Goal: Information Seeking & Learning: Learn about a topic

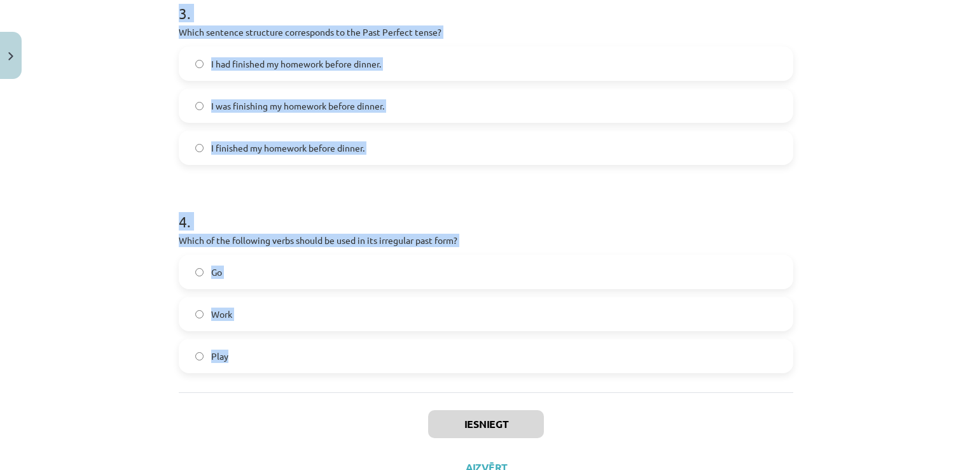
scroll to position [700, 0]
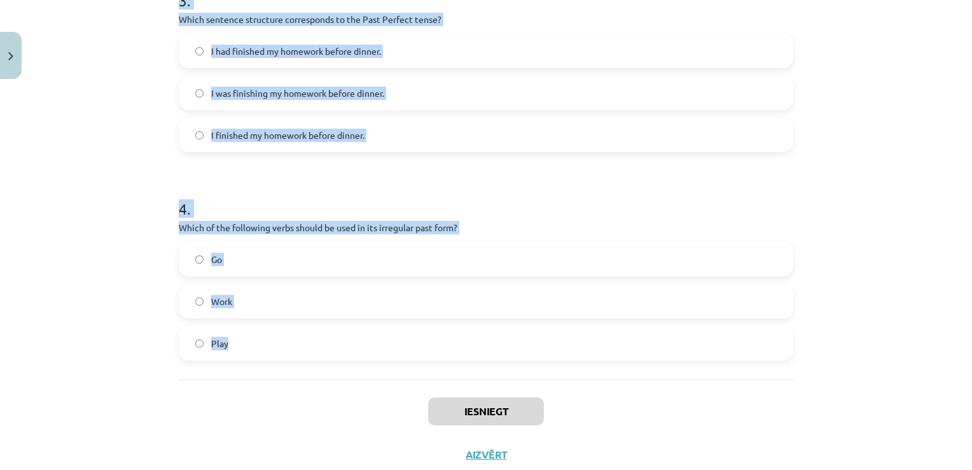
drag, startPoint x: 171, startPoint y: 277, endPoint x: 330, endPoint y: 373, distance: 185.5
copy form "1 . Which of the following sentences is correct in the Past Simple tense? He is…"
click at [390, 189] on h1 "4 ." at bounding box center [486, 197] width 615 height 39
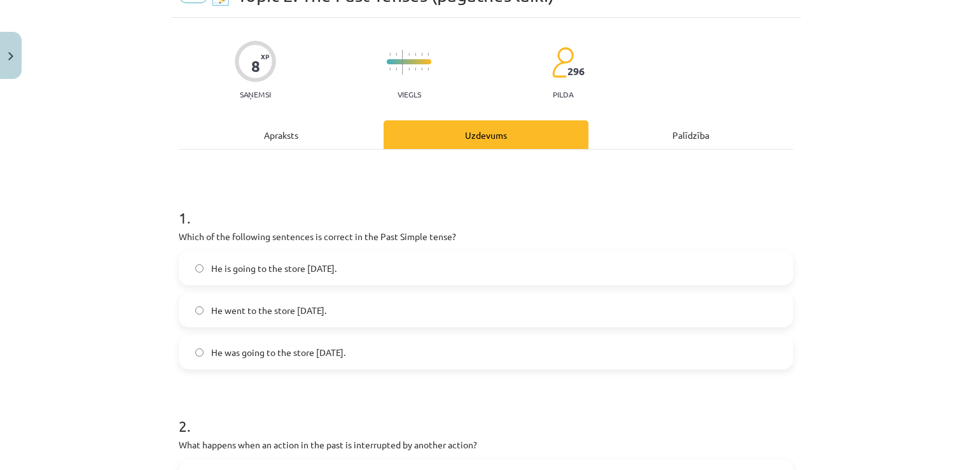
scroll to position [255, 0]
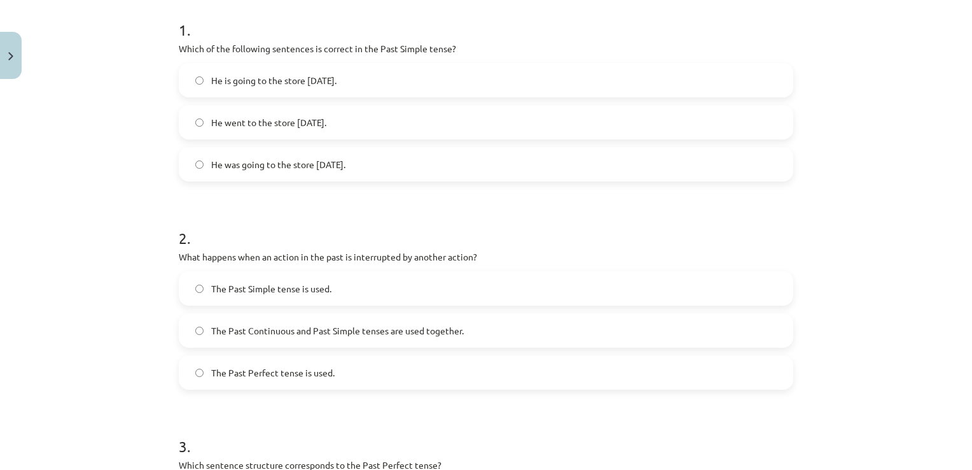
click at [326, 119] on span "He went to the store [DATE]." at bounding box center [268, 122] width 115 height 13
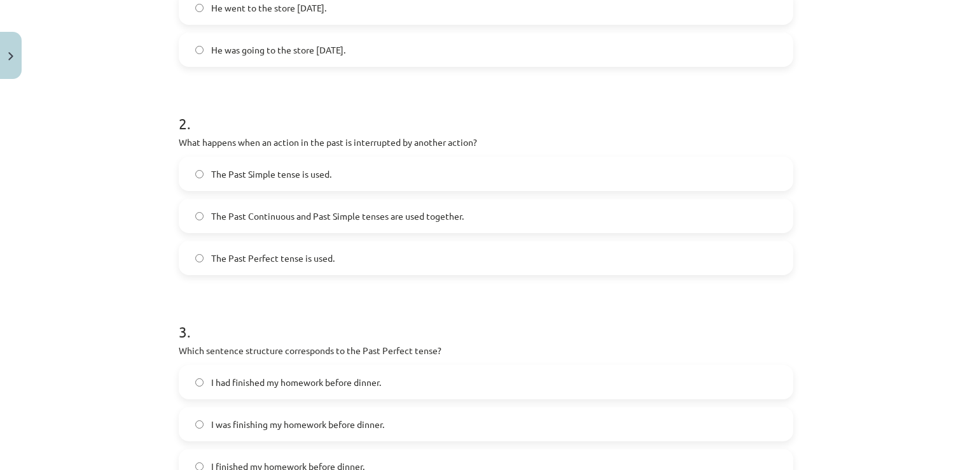
scroll to position [382, 0]
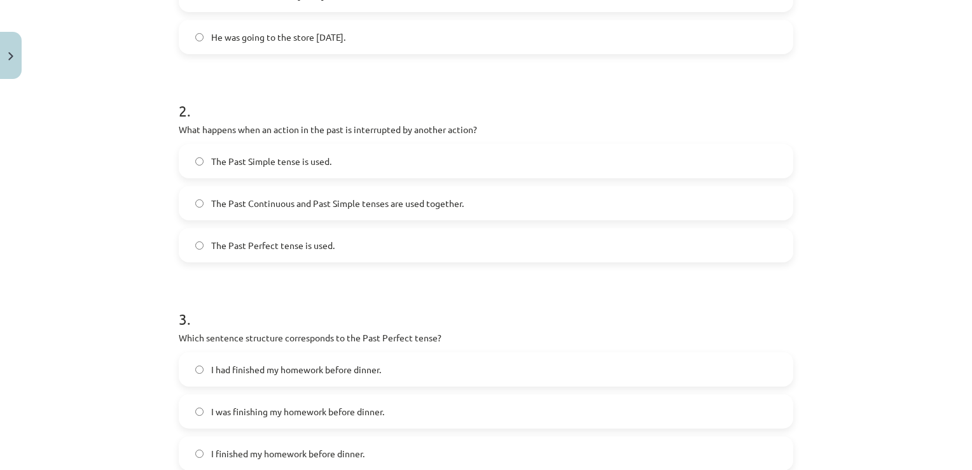
click at [283, 205] on span "The Past Continuous and Past Simple tenses are used together." at bounding box center [337, 203] width 253 height 13
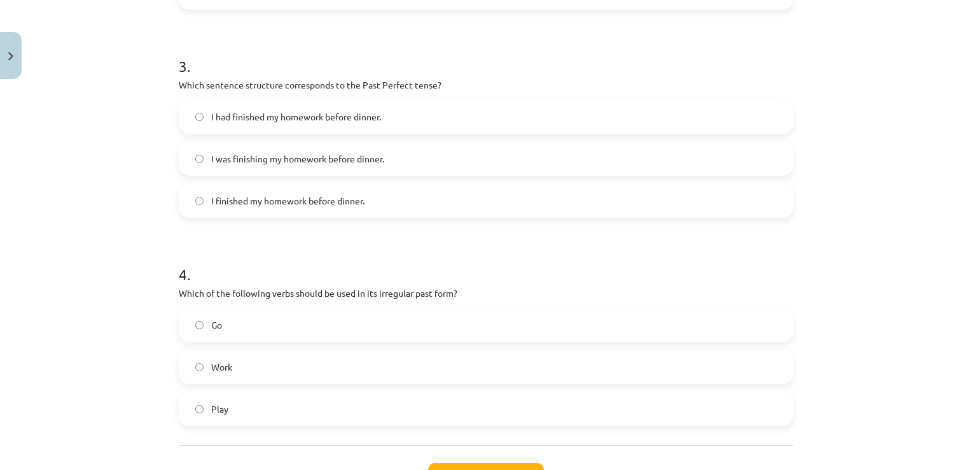
scroll to position [636, 0]
click at [297, 123] on label "I had finished my homework before dinner." at bounding box center [486, 115] width 612 height 32
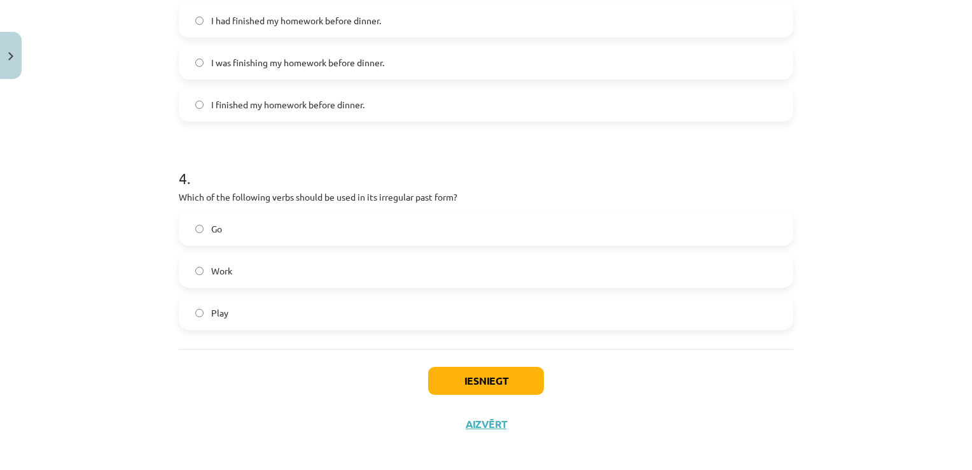
scroll to position [737, 0]
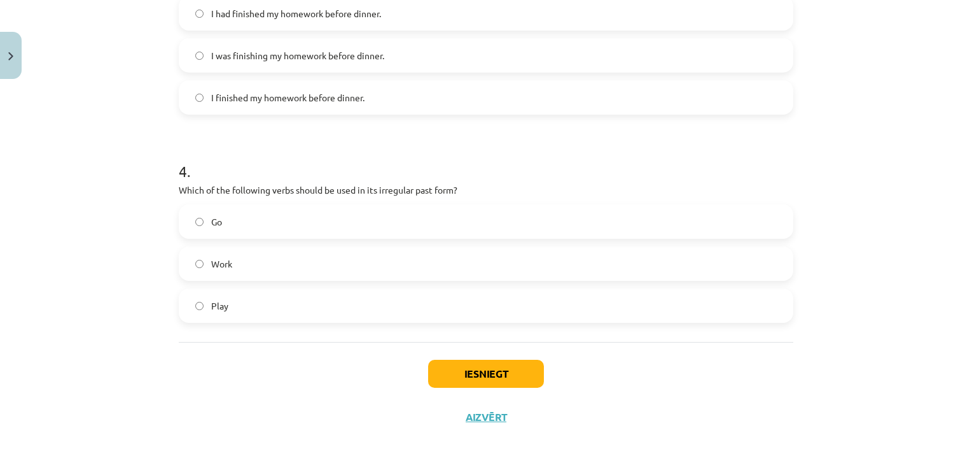
click at [254, 227] on label "Go" at bounding box center [486, 222] width 612 height 32
click at [475, 361] on button "Iesniegt" at bounding box center [486, 373] width 116 height 28
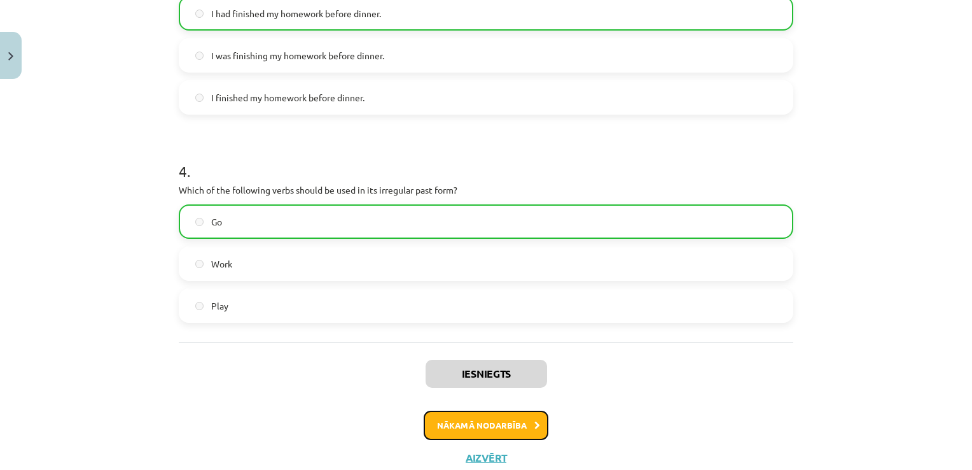
click at [494, 416] on button "Nākamā nodarbība" at bounding box center [486, 424] width 125 height 29
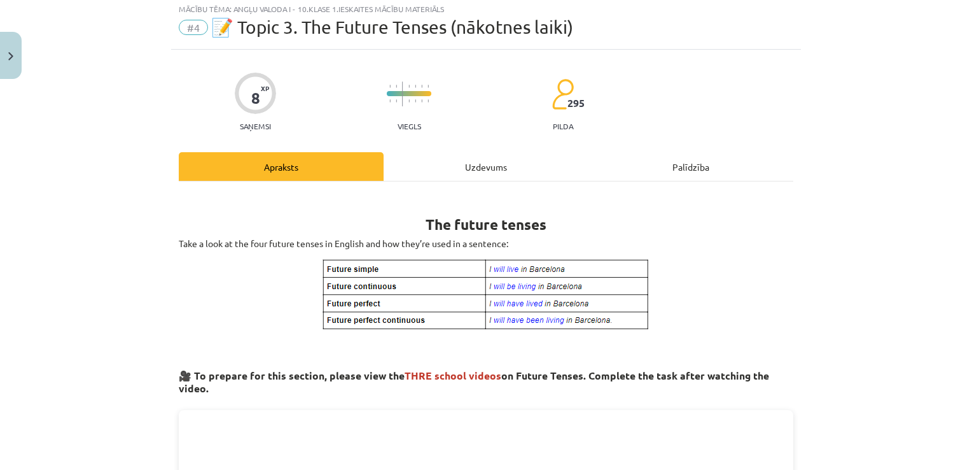
scroll to position [32, 0]
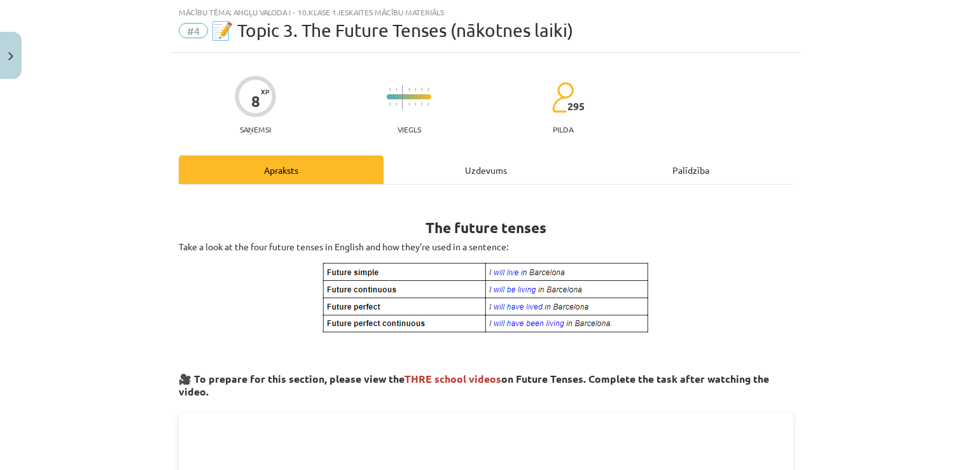
click at [472, 169] on div "Uzdevums" at bounding box center [486, 169] width 205 height 29
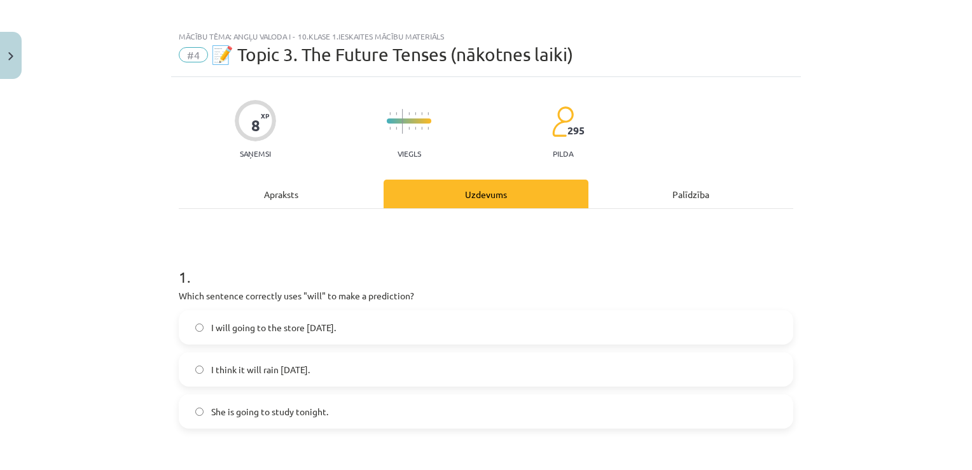
scroll to position [0, 0]
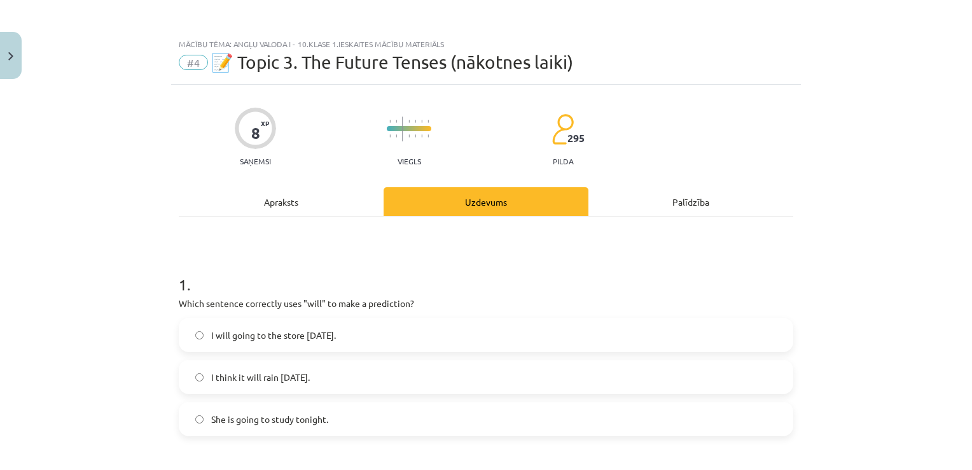
click at [293, 195] on div "Apraksts" at bounding box center [281, 201] width 205 height 29
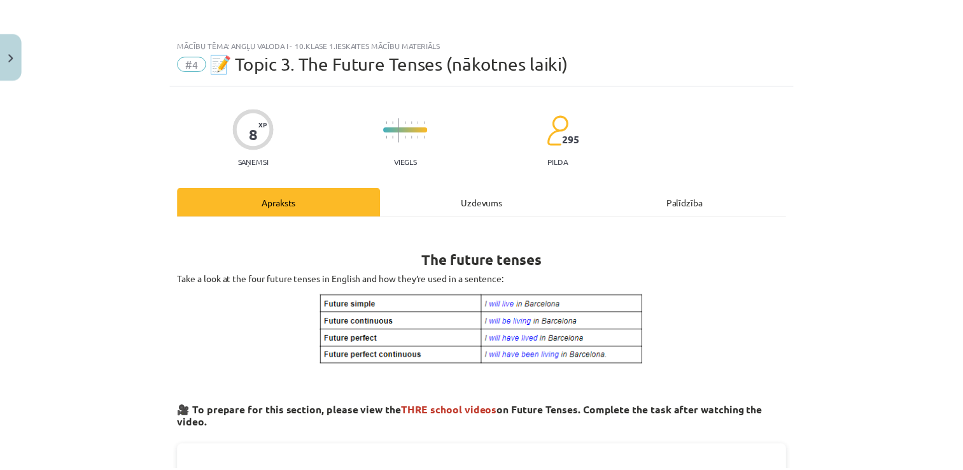
scroll to position [32, 0]
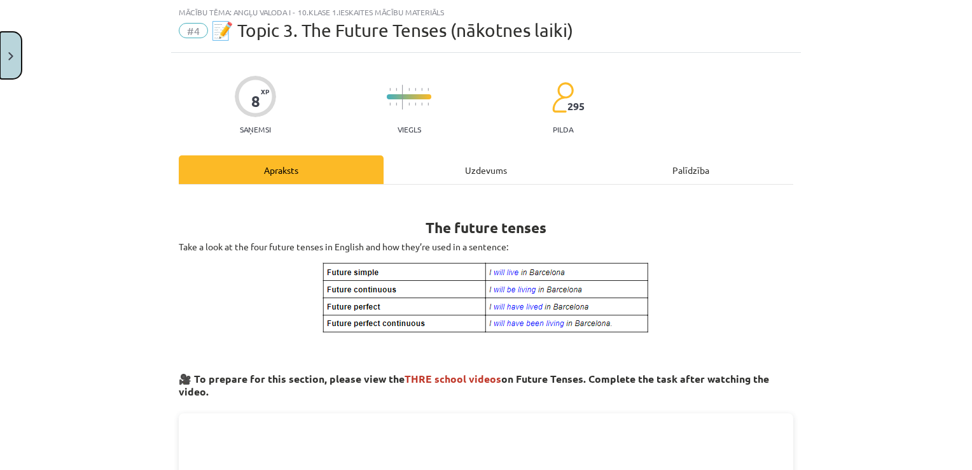
click at [19, 52] on button "Close" at bounding box center [11, 55] width 22 height 47
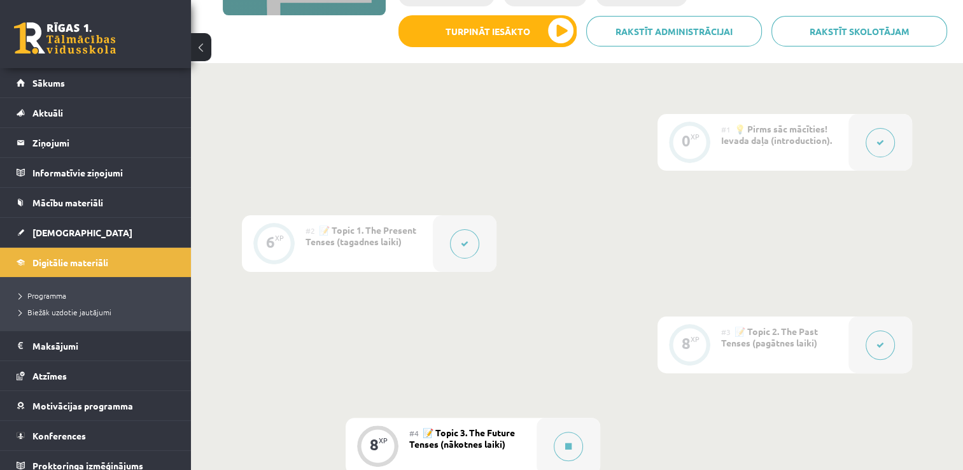
scroll to position [147, 0]
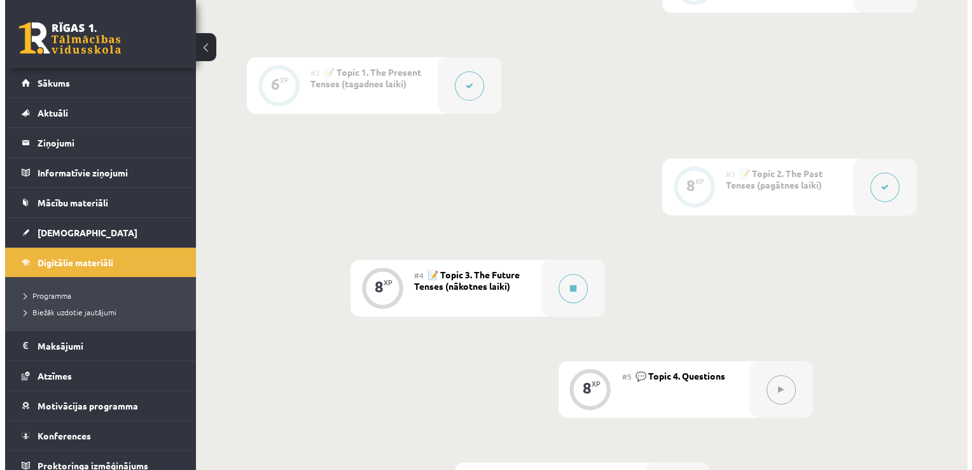
scroll to position [401, 0]
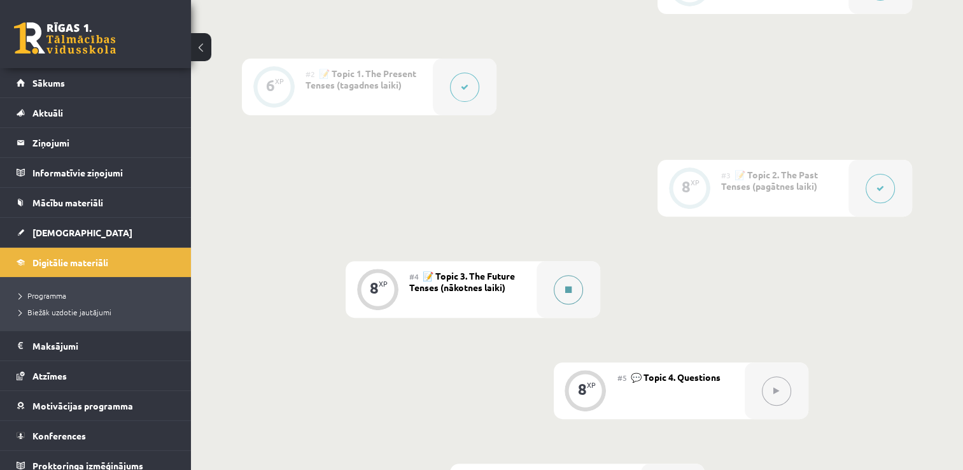
click at [568, 293] on button at bounding box center [568, 289] width 29 height 29
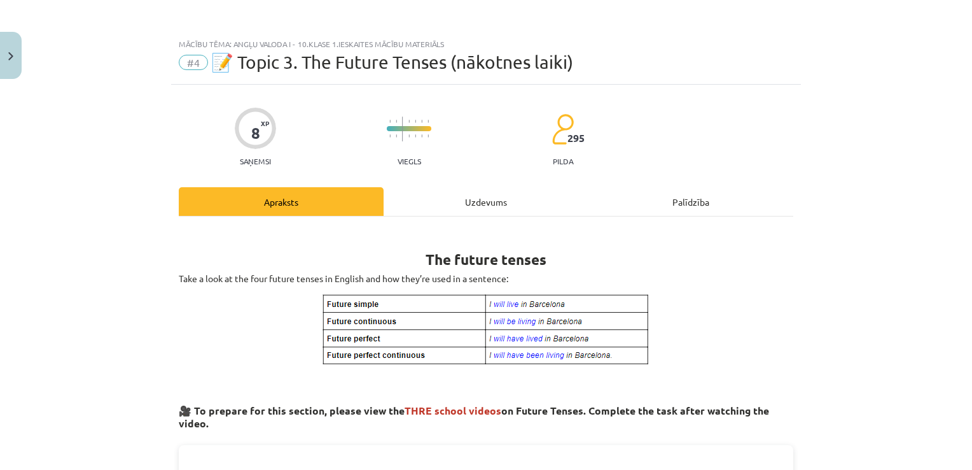
click at [492, 197] on div "Uzdevums" at bounding box center [486, 201] width 205 height 29
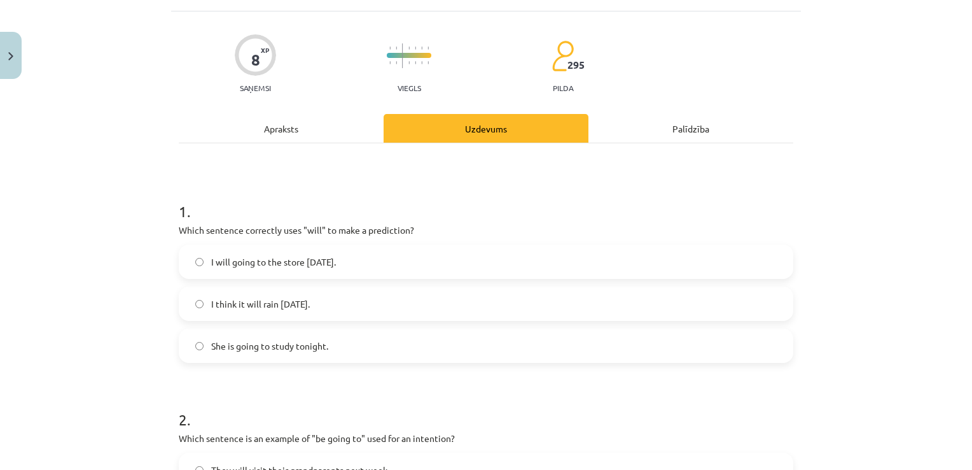
scroll to position [223, 0]
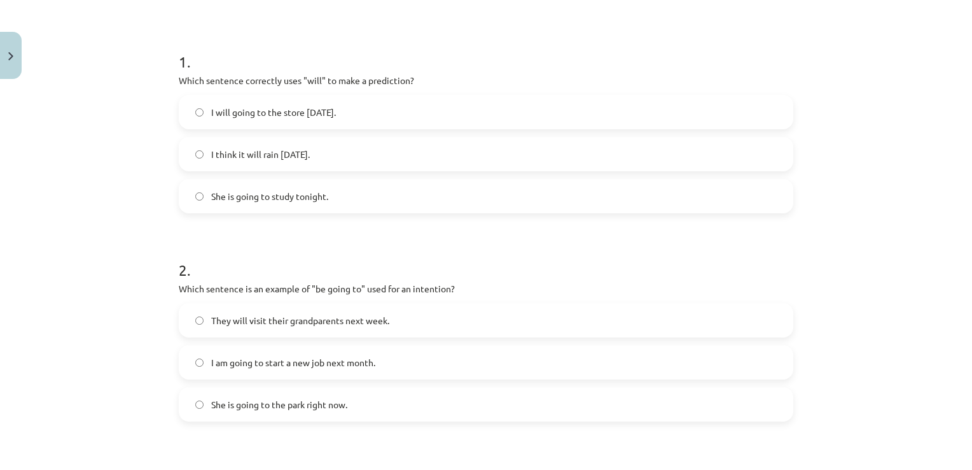
click at [295, 156] on span "I think it will rain [DATE]." at bounding box center [260, 154] width 99 height 13
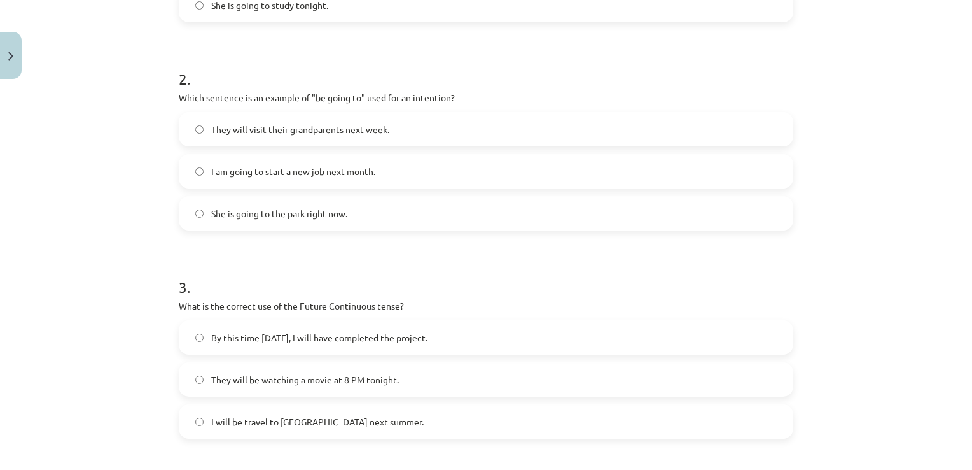
click at [279, 203] on label "She is going to the park right now." at bounding box center [486, 213] width 612 height 32
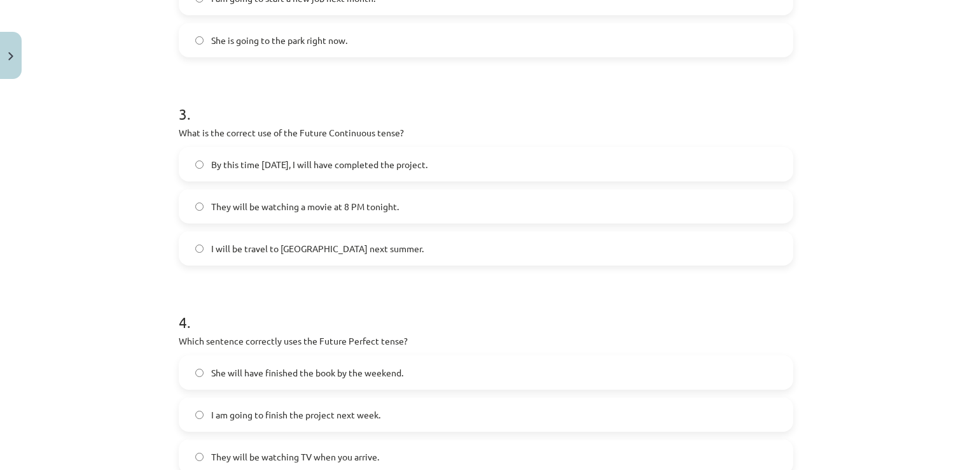
scroll to position [604, 0]
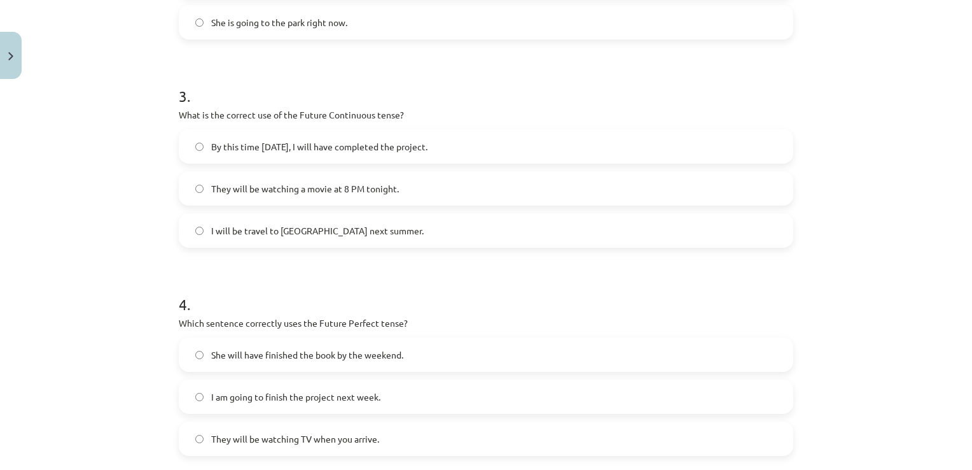
click at [288, 159] on label "By this time [DATE], I will have completed the project." at bounding box center [486, 146] width 612 height 32
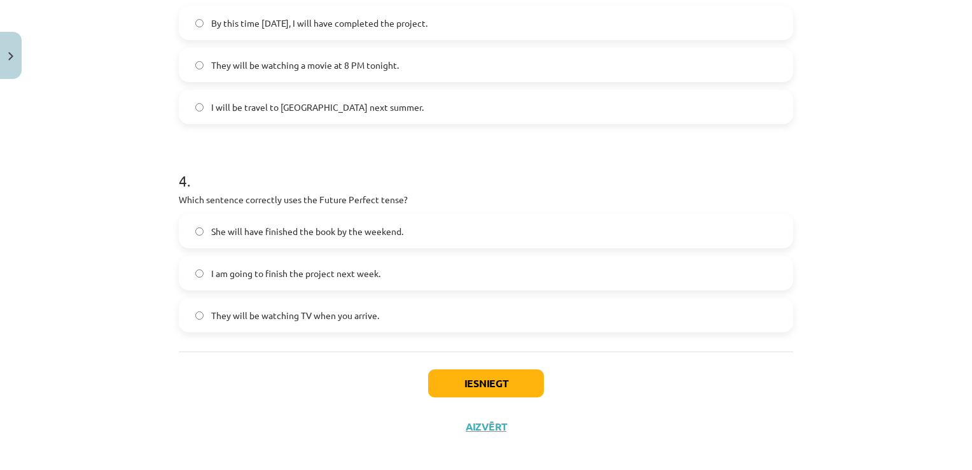
scroll to position [737, 0]
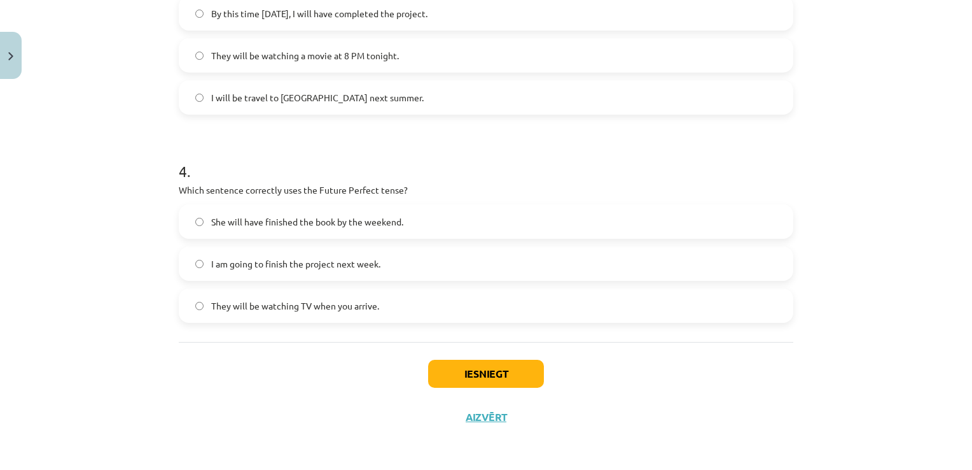
click at [284, 258] on span "I am going to finish the project next week." at bounding box center [295, 263] width 169 height 13
click at [458, 365] on button "Iesniegt" at bounding box center [486, 373] width 116 height 28
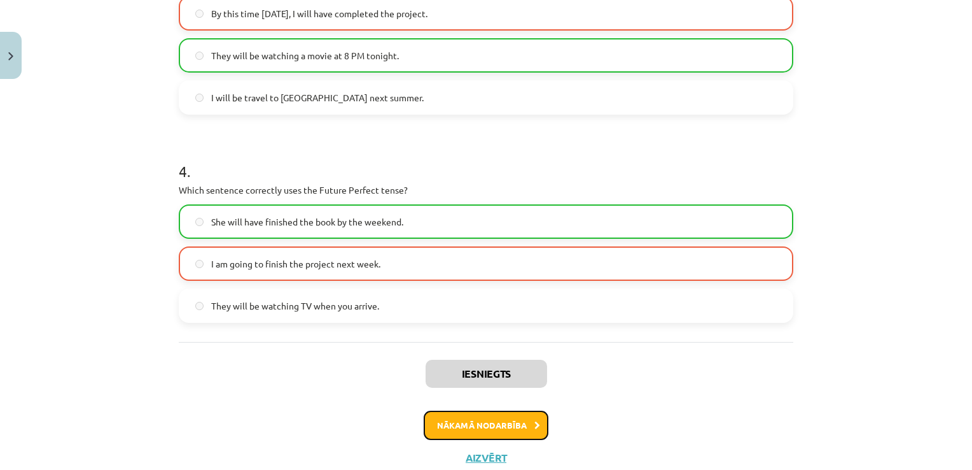
click at [495, 424] on button "Nākamā nodarbība" at bounding box center [486, 424] width 125 height 29
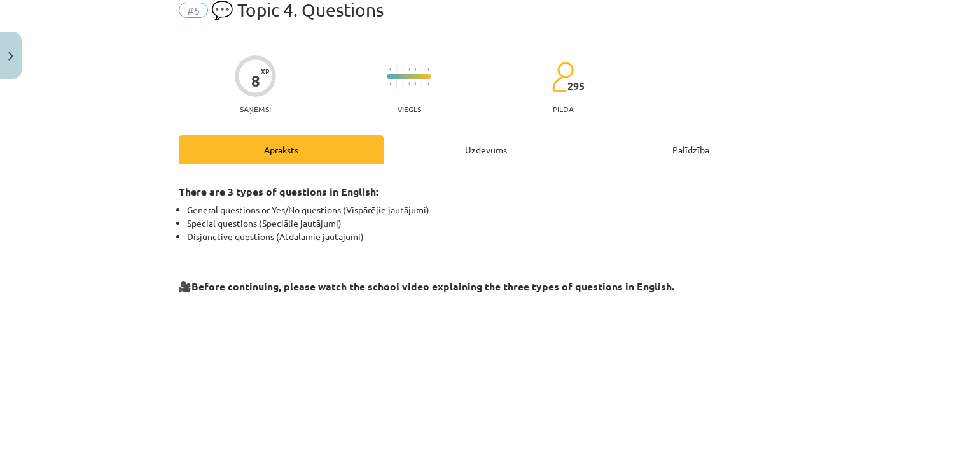
scroll to position [32, 0]
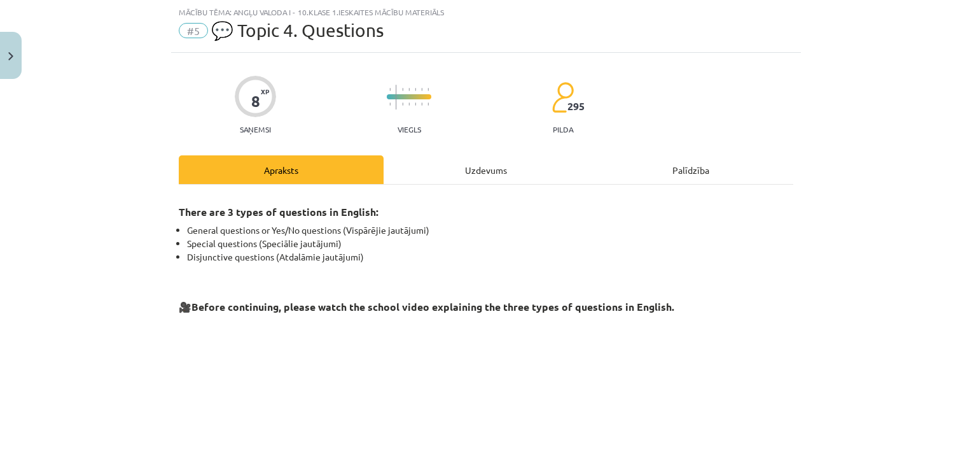
click at [483, 158] on div "Uzdevums" at bounding box center [486, 169] width 205 height 29
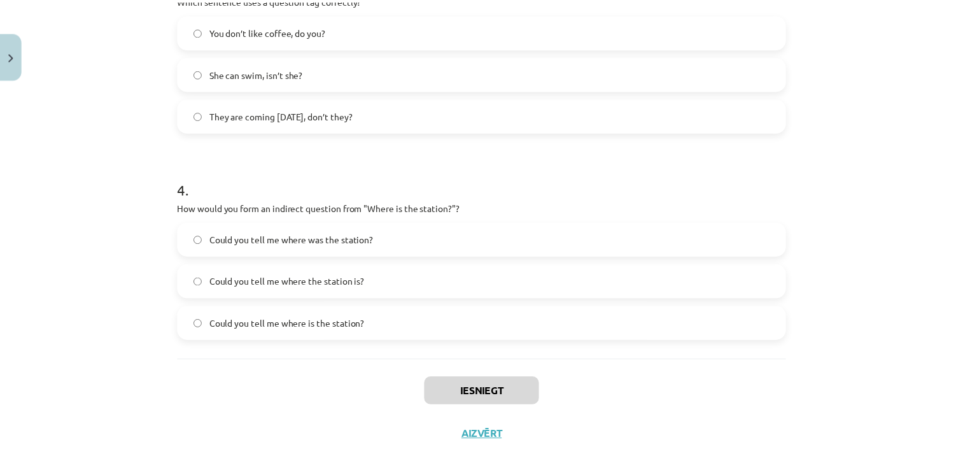
scroll to position [737, 0]
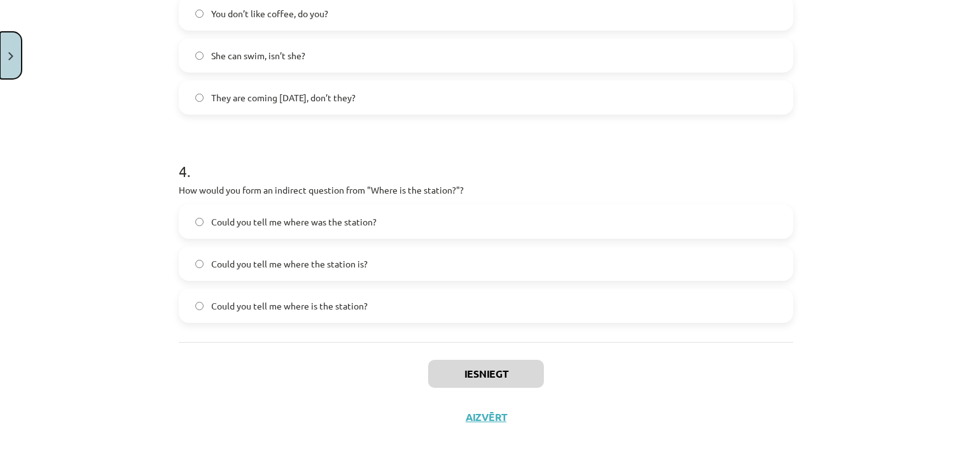
click at [22, 54] on div "Mācību tēma: Angļu valoda i - 10.[PERSON_NAME] 1.ieskaites mācību materiāls #5 …" at bounding box center [486, 235] width 972 height 470
click at [16, 53] on button "Close" at bounding box center [11, 55] width 22 height 47
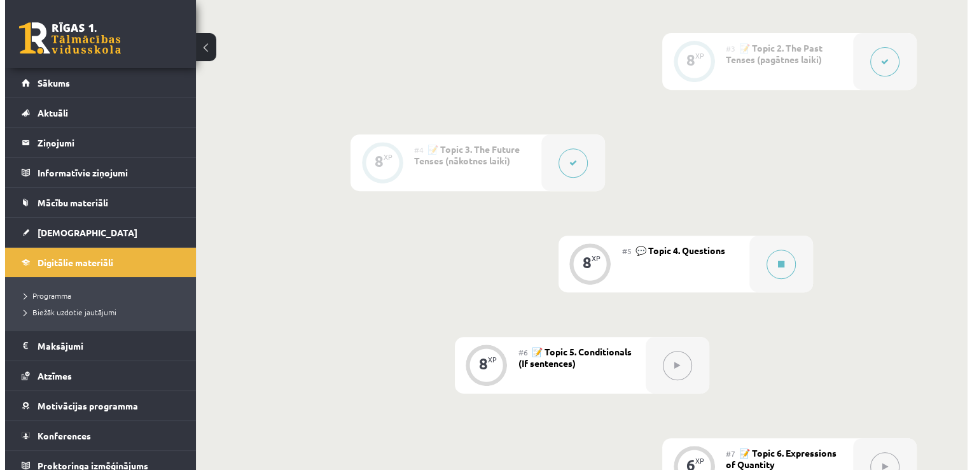
scroll to position [529, 0]
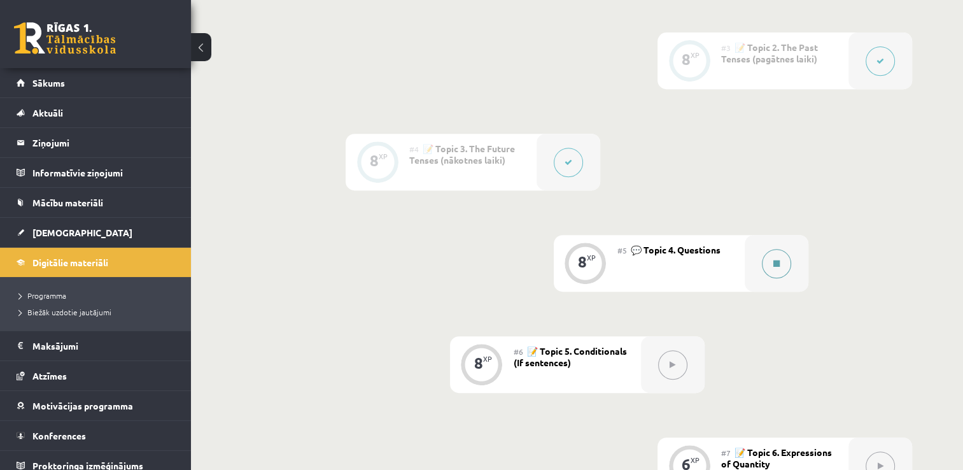
click at [767, 259] on button at bounding box center [776, 263] width 29 height 29
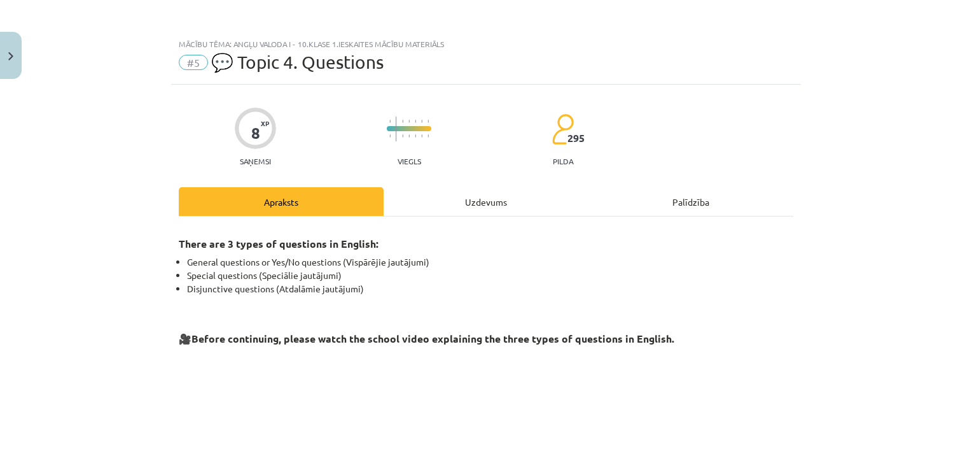
click at [508, 195] on div "Uzdevums" at bounding box center [486, 201] width 205 height 29
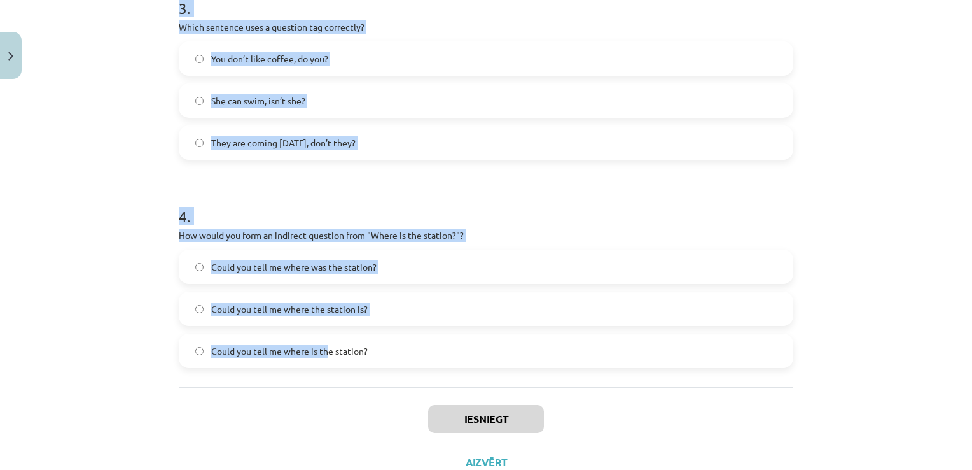
scroll to position [737, 0]
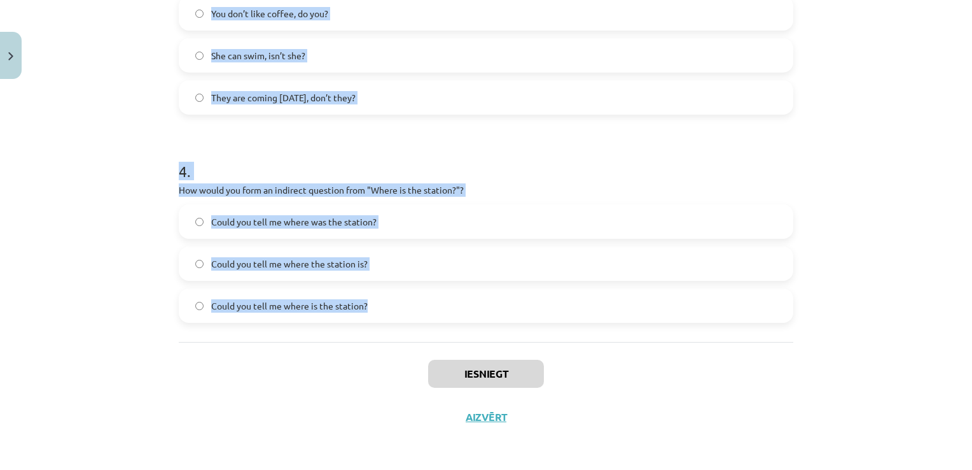
drag, startPoint x: 169, startPoint y: 185, endPoint x: 370, endPoint y: 330, distance: 247.0
click at [370, 330] on div "Mācību tēma: Angļu valoda i - 10.[PERSON_NAME] 1.ieskaites mācību materiāls #5 …" at bounding box center [486, 235] width 972 height 470
copy form "1 . What is the correct word order for a question in the Present Simple tense? …"
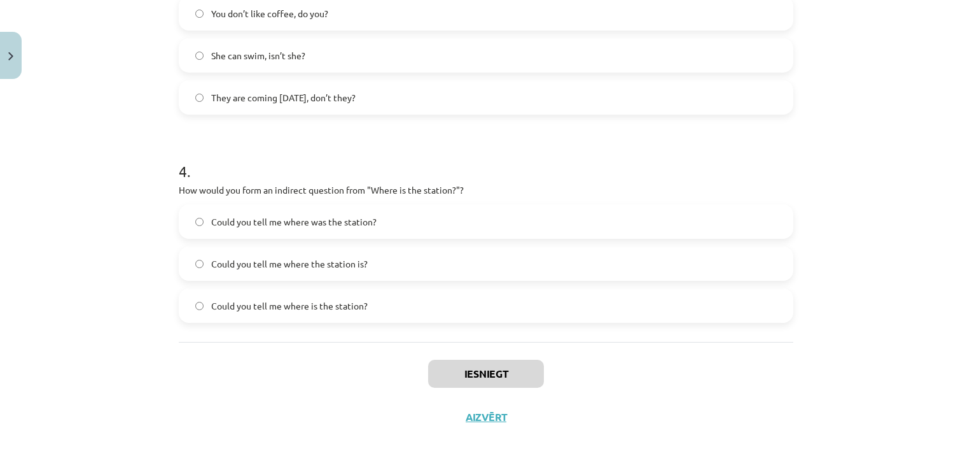
click at [293, 345] on div "Iesniegt Aizvērt" at bounding box center [486, 386] width 615 height 89
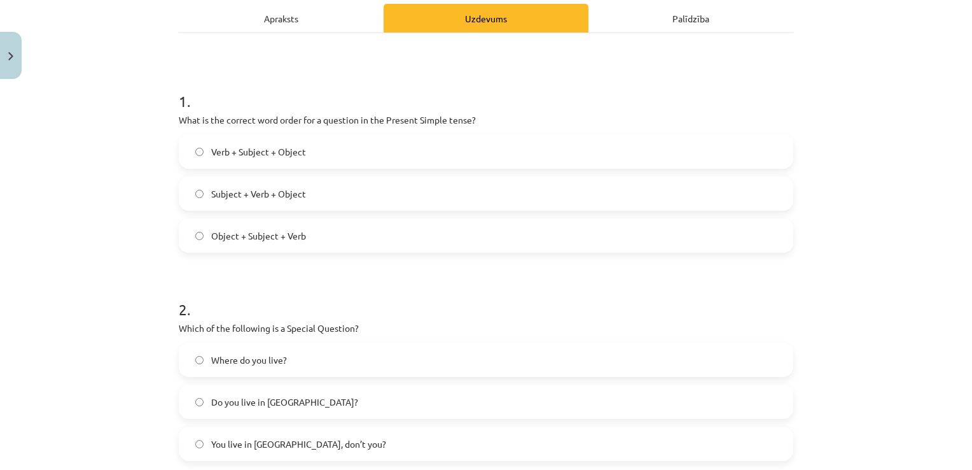
scroll to position [165, 0]
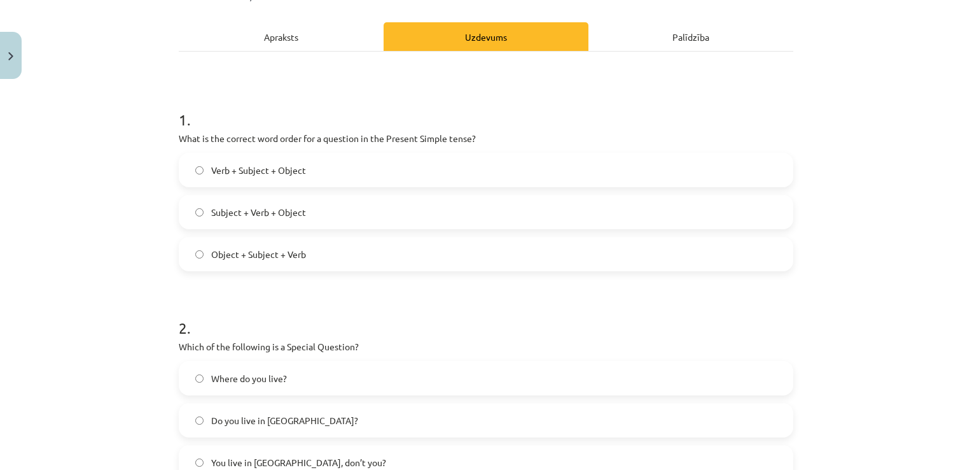
click at [344, 171] on label "Verb + Subject + Object" at bounding box center [486, 170] width 612 height 32
click at [348, 211] on label "Subject + Verb + Object" at bounding box center [486, 212] width 612 height 32
click at [289, 177] on label "Verb + Subject + Object" at bounding box center [486, 170] width 612 height 32
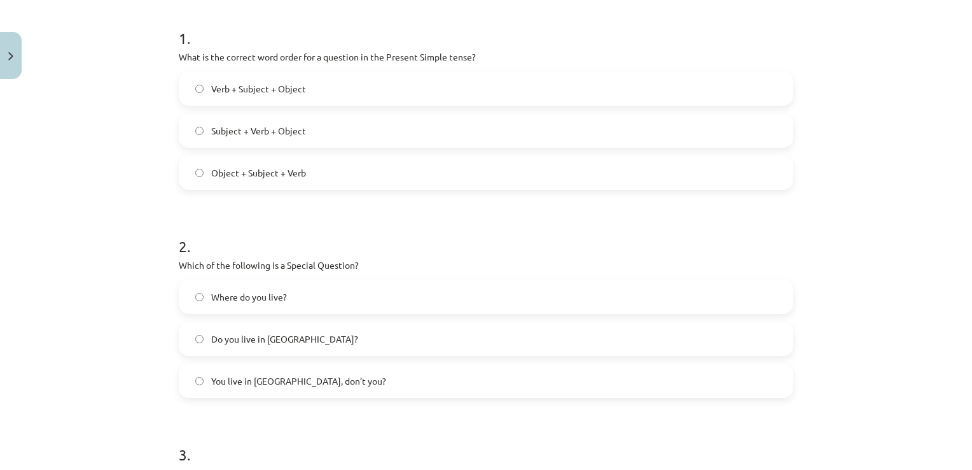
scroll to position [419, 0]
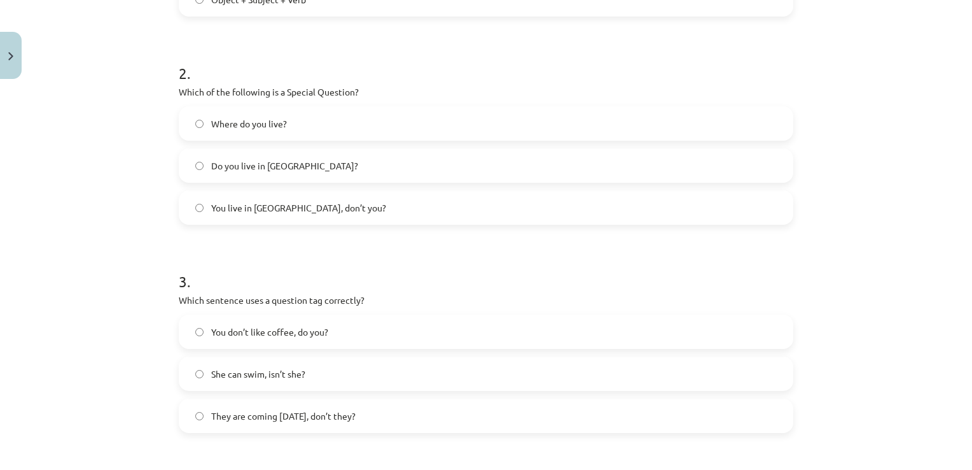
click at [316, 129] on label "Where do you live?" at bounding box center [486, 124] width 612 height 32
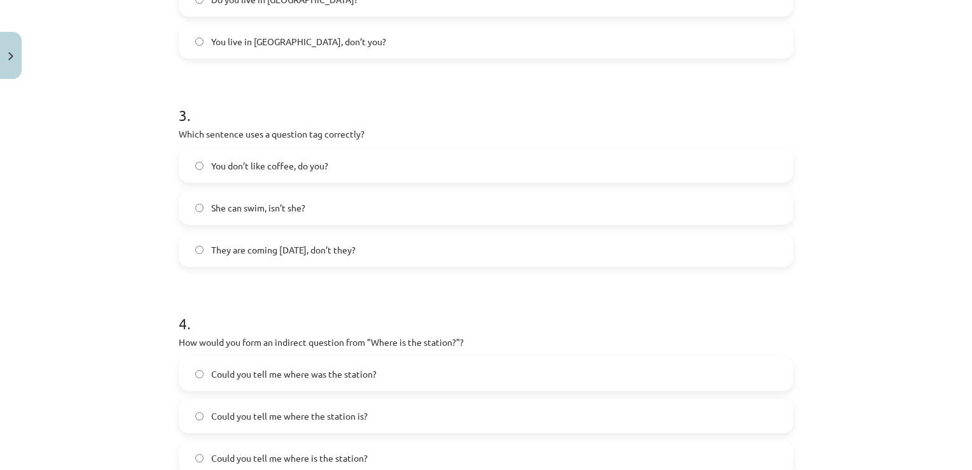
scroll to position [610, 0]
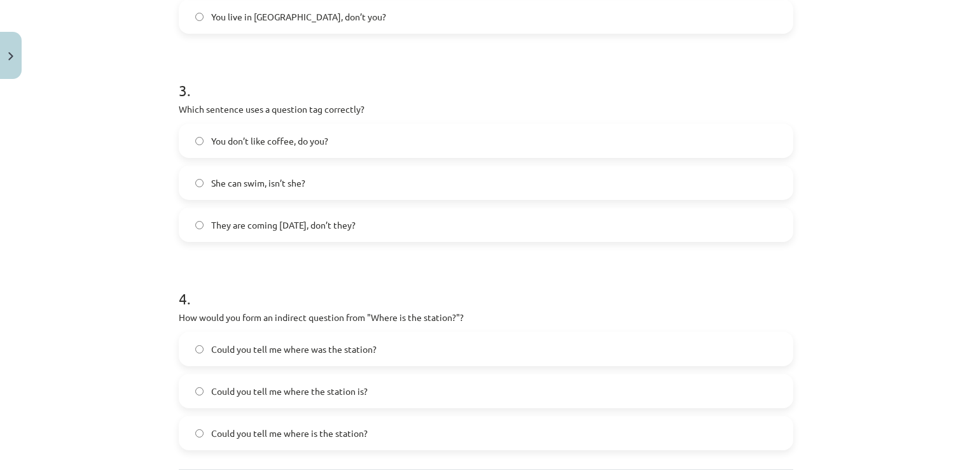
click at [262, 146] on span "You don’t like coffee, do you?" at bounding box center [269, 140] width 117 height 13
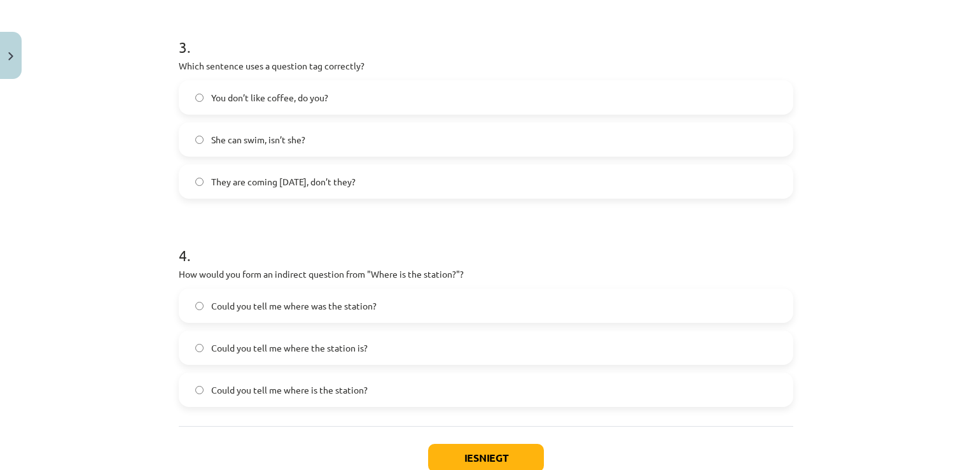
scroll to position [737, 0]
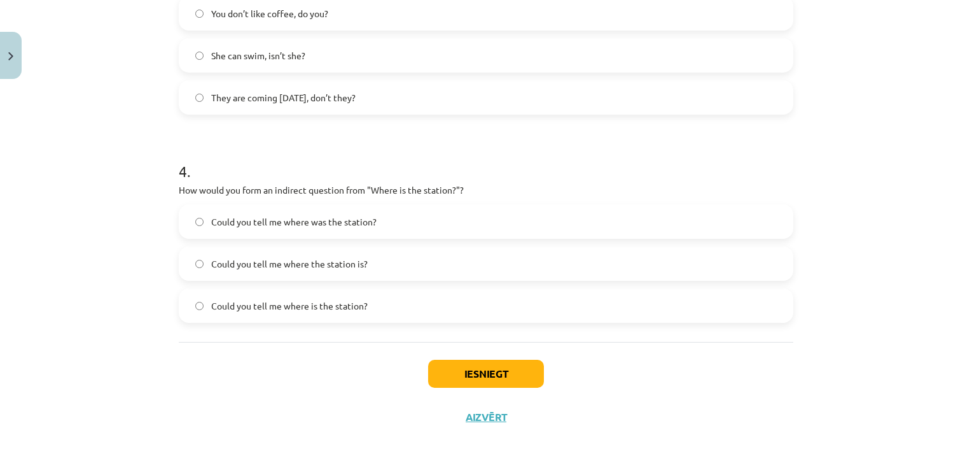
click at [278, 230] on label "Could you tell me where was the station?" at bounding box center [486, 222] width 612 height 32
click at [344, 269] on span "Could you tell me where the station is?" at bounding box center [289, 263] width 157 height 13
click at [461, 371] on button "Iesniegt" at bounding box center [486, 373] width 116 height 28
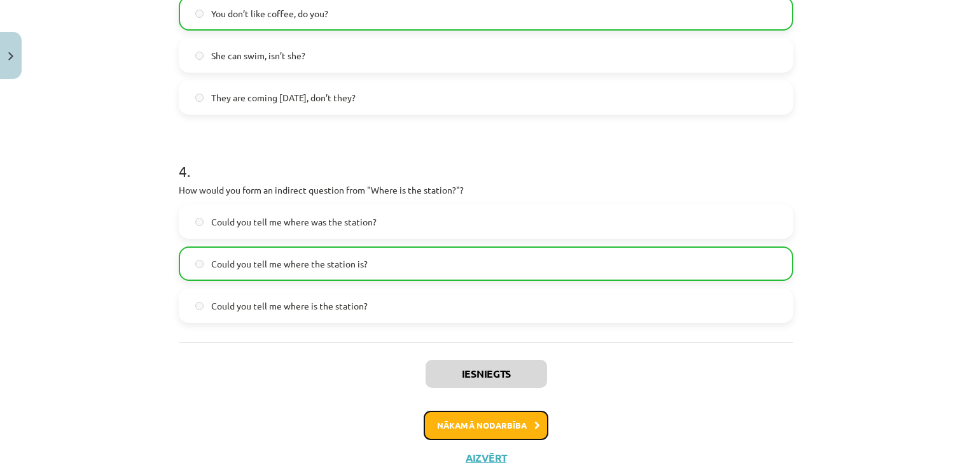
click at [475, 429] on button "Nākamā nodarbība" at bounding box center [486, 424] width 125 height 29
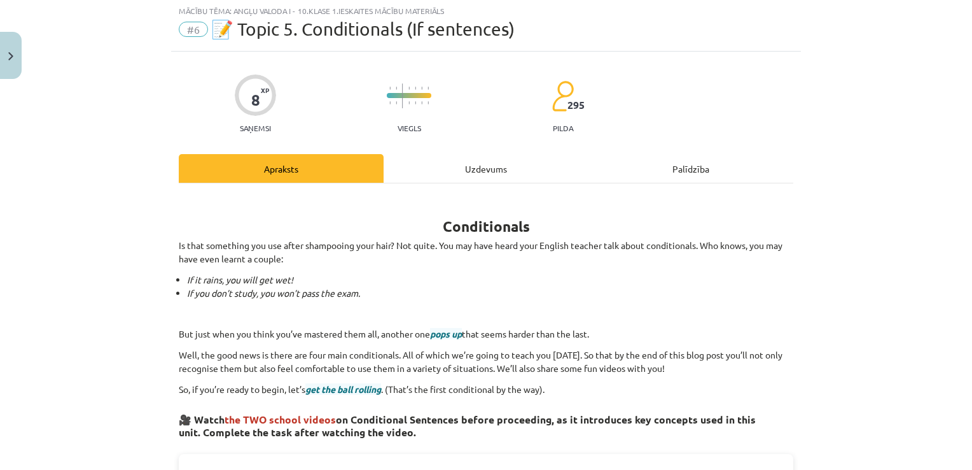
scroll to position [32, 0]
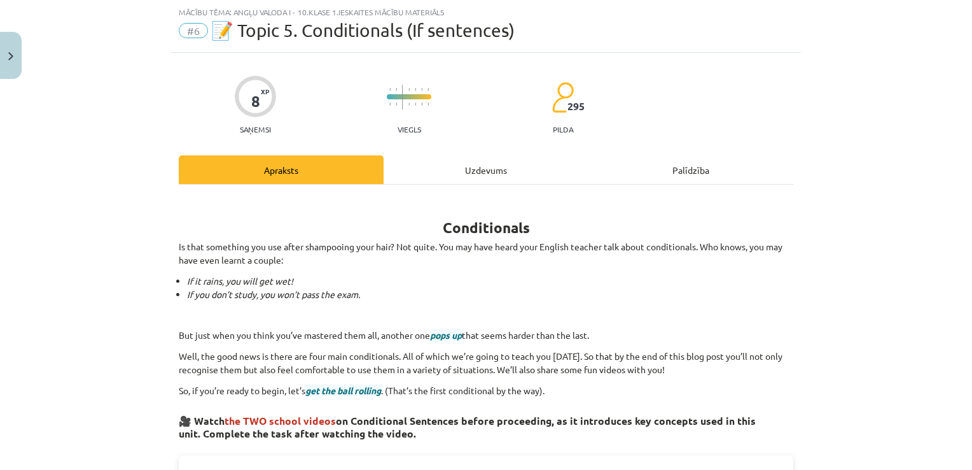
click at [477, 169] on div "Uzdevums" at bounding box center [486, 169] width 205 height 29
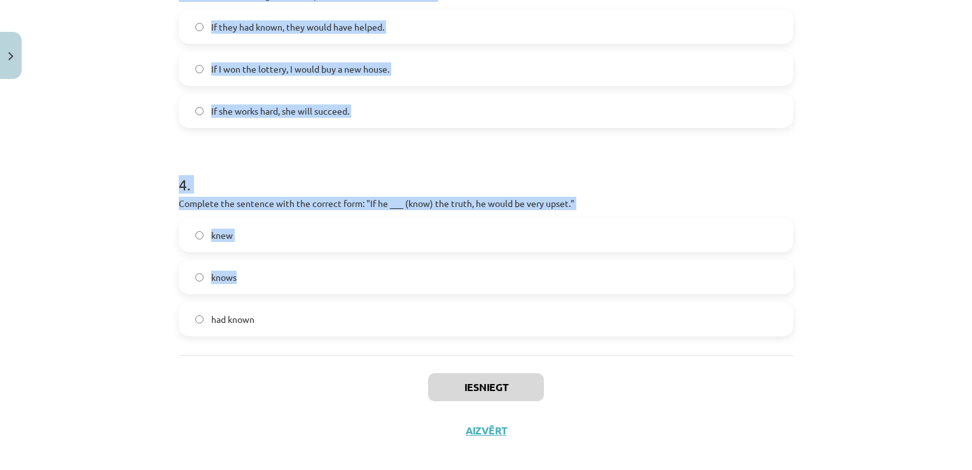
scroll to position [737, 0]
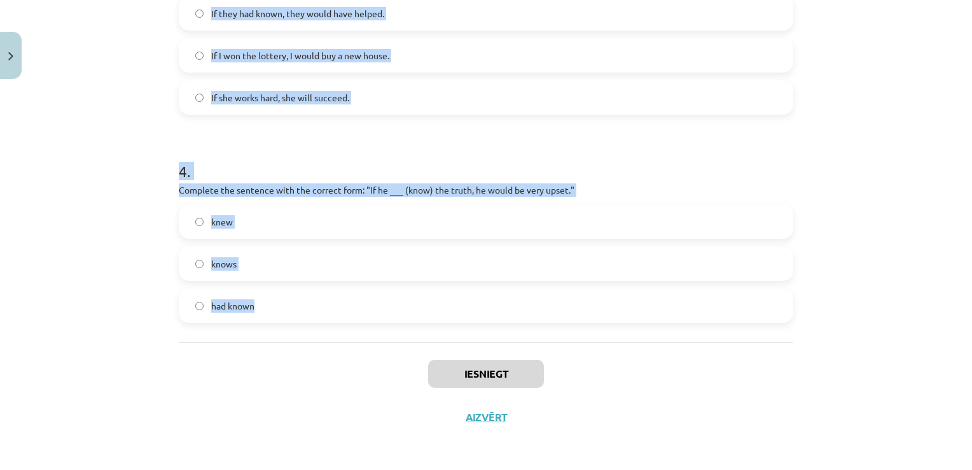
drag, startPoint x: 176, startPoint y: 183, endPoint x: 293, endPoint y: 311, distance: 174.3
copy form "1 . Which conditional is used to express a general truth? First Conditional Sec…"
drag, startPoint x: 256, startPoint y: 341, endPoint x: 257, endPoint y: 284, distance: 57.3
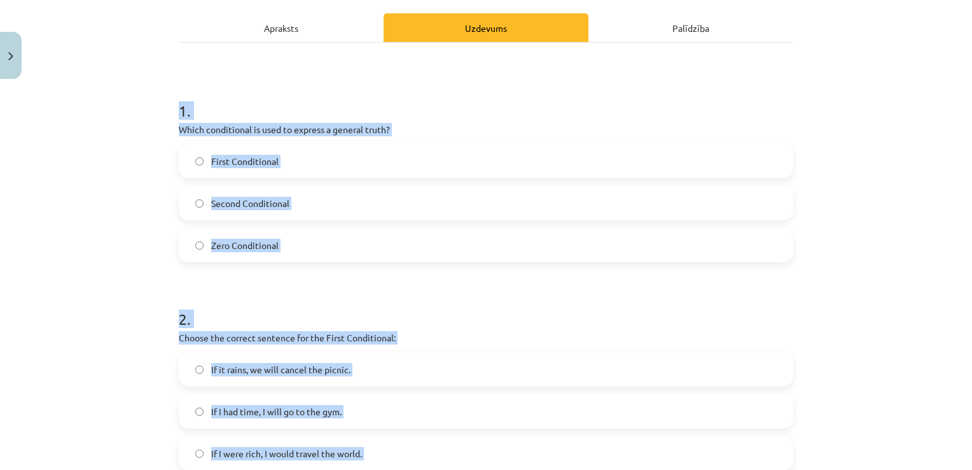
scroll to position [191, 0]
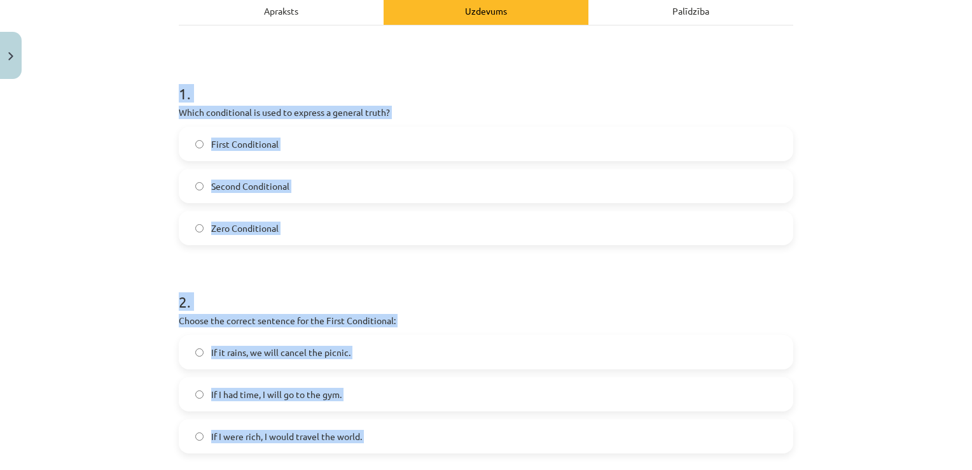
click at [312, 228] on label "Zero Conditional" at bounding box center [486, 228] width 612 height 32
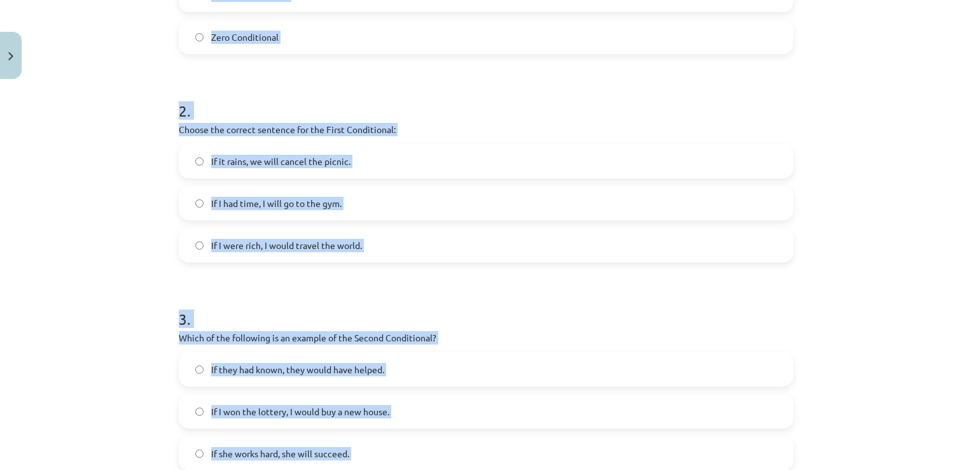
click at [144, 210] on div "Mācību tēma: Angļu valoda i - 10.[PERSON_NAME] 1.ieskaites mācību materiāls #6 …" at bounding box center [486, 235] width 972 height 470
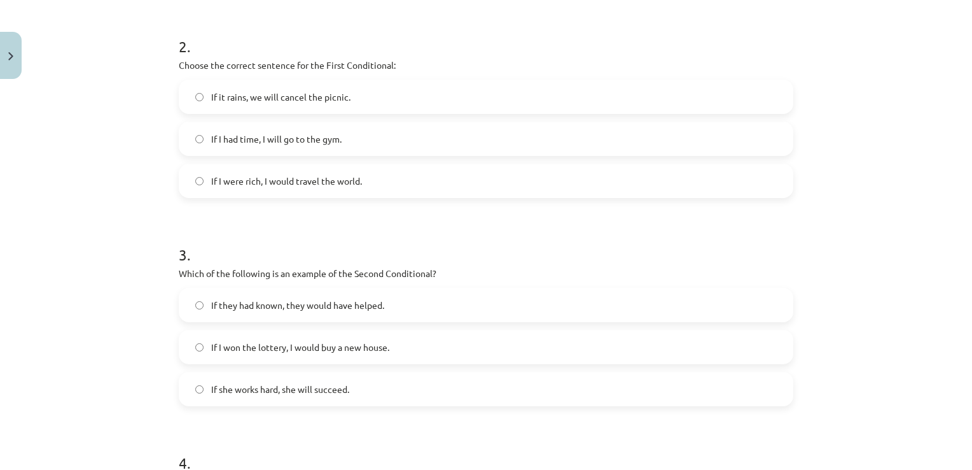
scroll to position [445, 0]
click at [269, 103] on span "If it rains, we will cancel the picnic." at bounding box center [280, 97] width 139 height 13
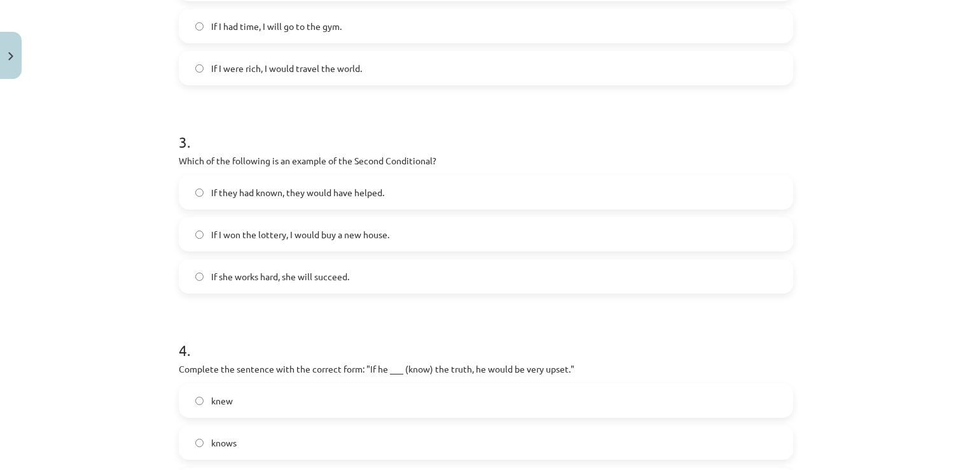
scroll to position [636, 0]
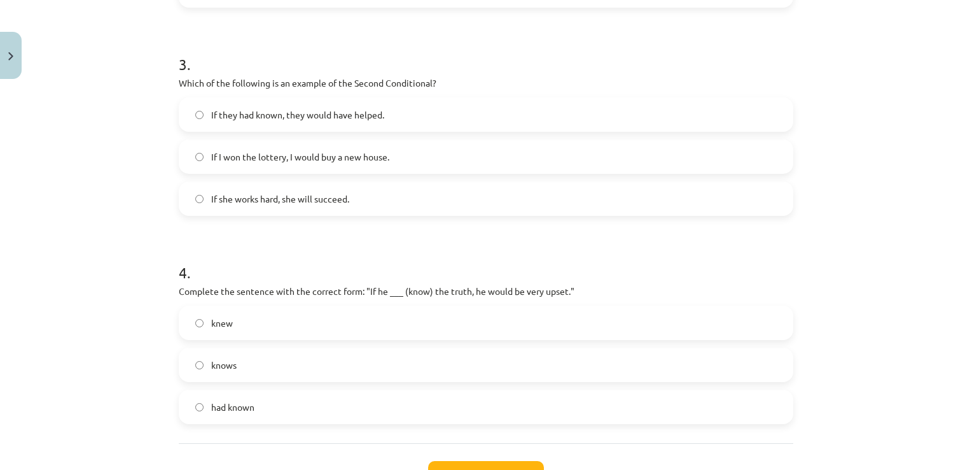
click at [268, 157] on span "If I won the lottery, I would buy a new house." at bounding box center [300, 156] width 178 height 13
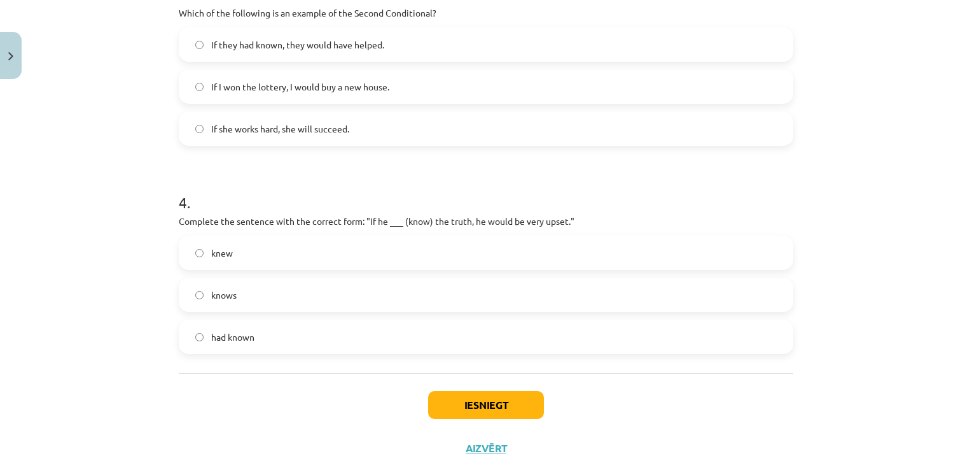
scroll to position [737, 0]
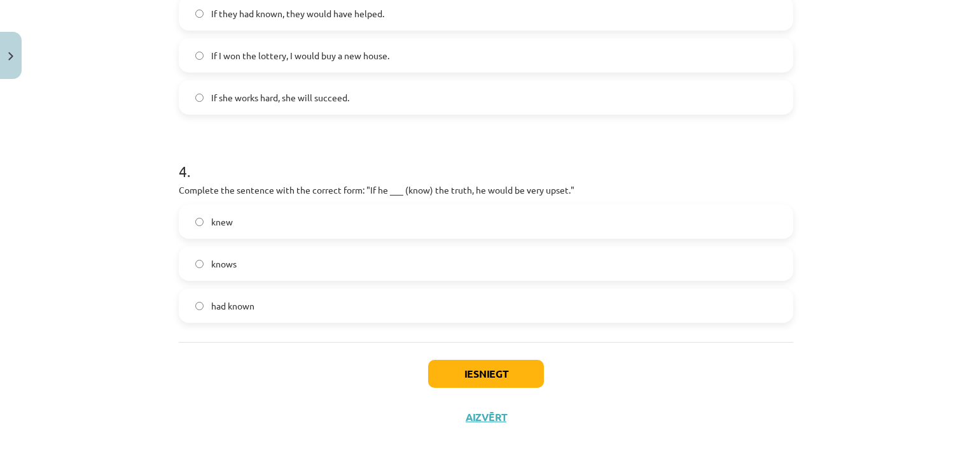
click at [261, 231] on label "knew" at bounding box center [486, 222] width 612 height 32
click at [445, 377] on button "Iesniegt" at bounding box center [486, 373] width 116 height 28
click at [458, 372] on button "Iesniegt" at bounding box center [486, 373] width 116 height 28
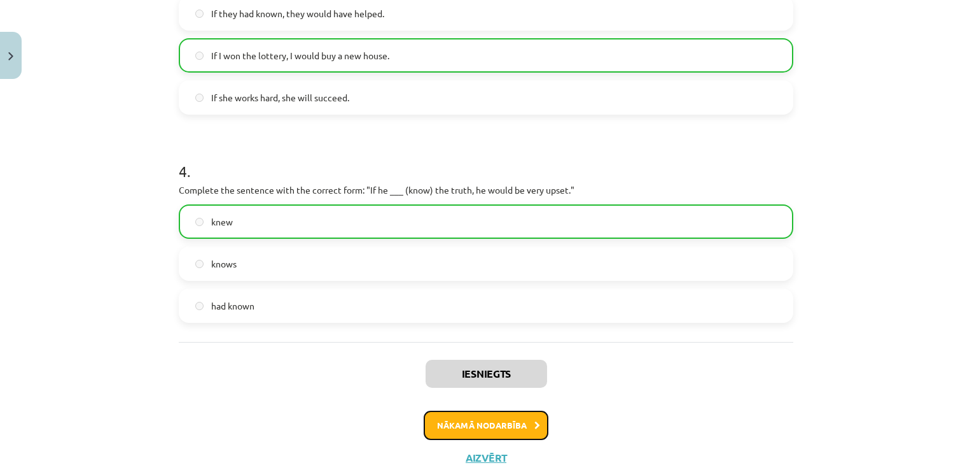
click at [442, 414] on button "Nākamā nodarbība" at bounding box center [486, 424] width 125 height 29
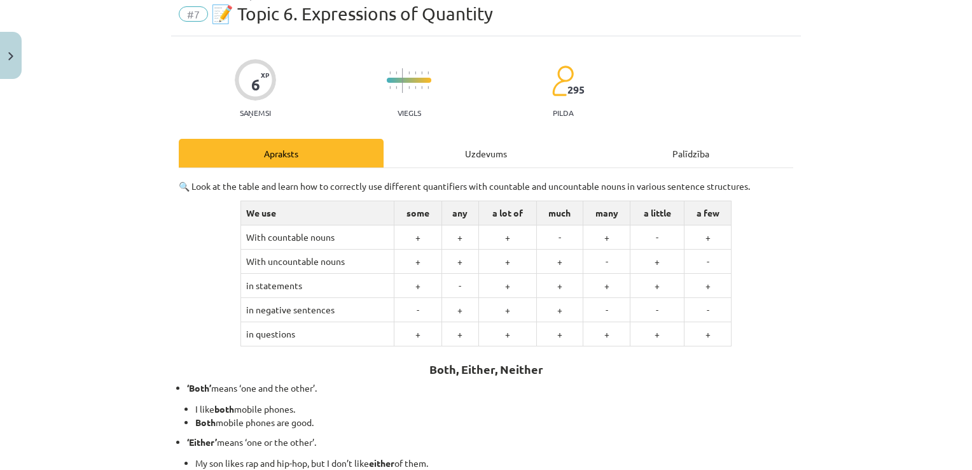
scroll to position [32, 0]
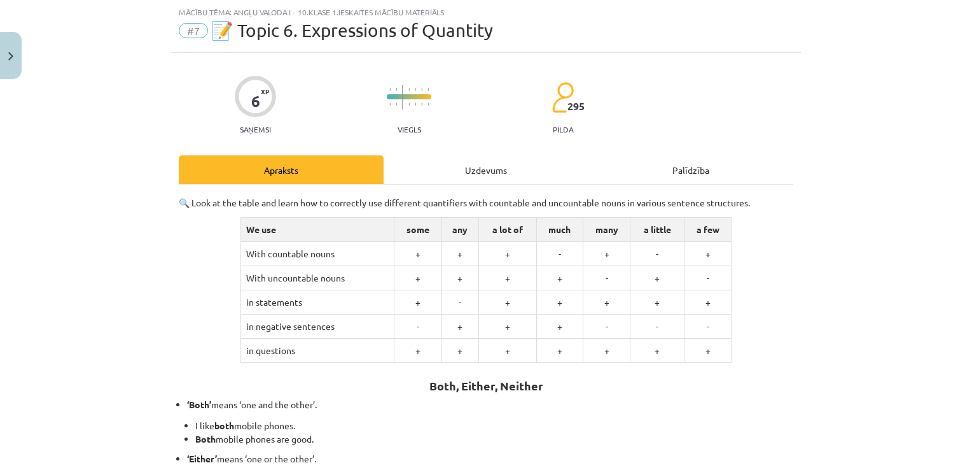
click at [485, 167] on div "Uzdevums" at bounding box center [486, 169] width 205 height 29
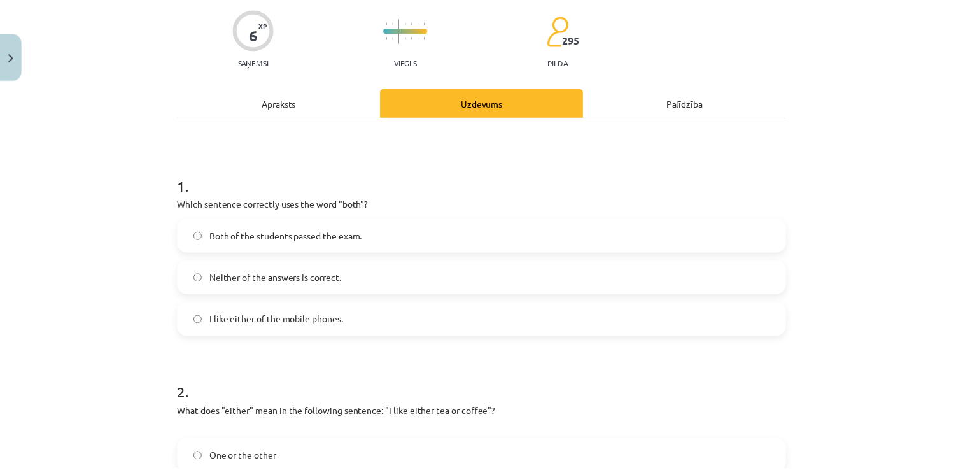
scroll to position [159, 0]
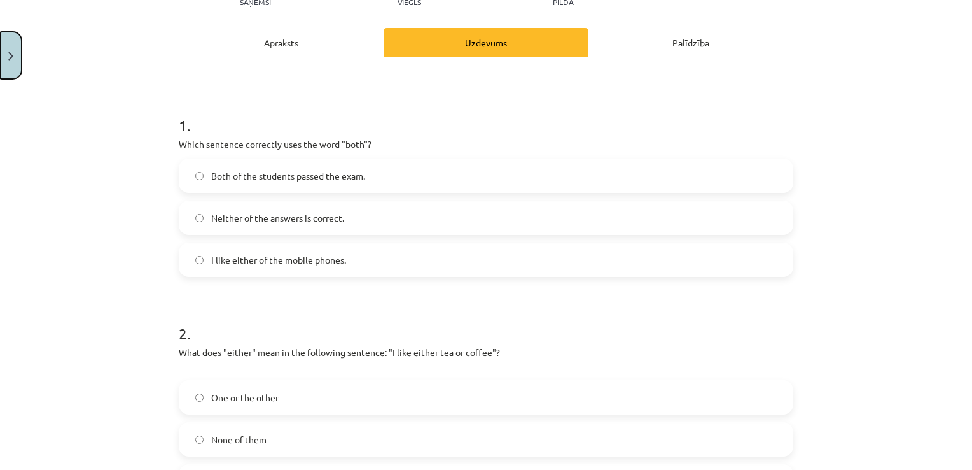
click at [6, 60] on button "Close" at bounding box center [11, 55] width 22 height 47
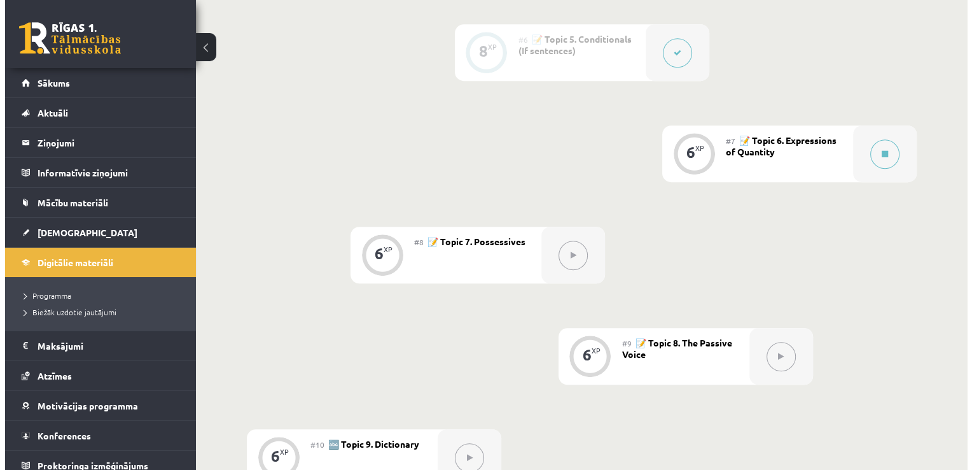
scroll to position [847, 0]
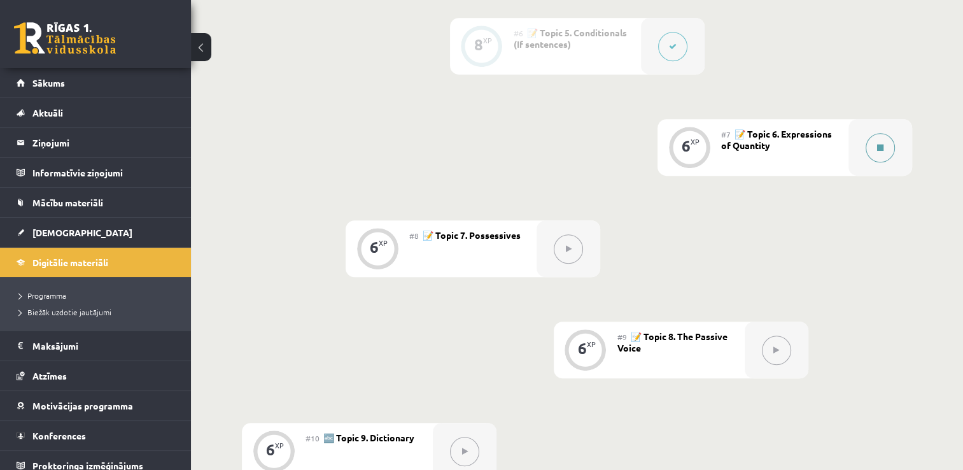
click at [873, 144] on button at bounding box center [879, 147] width 29 height 29
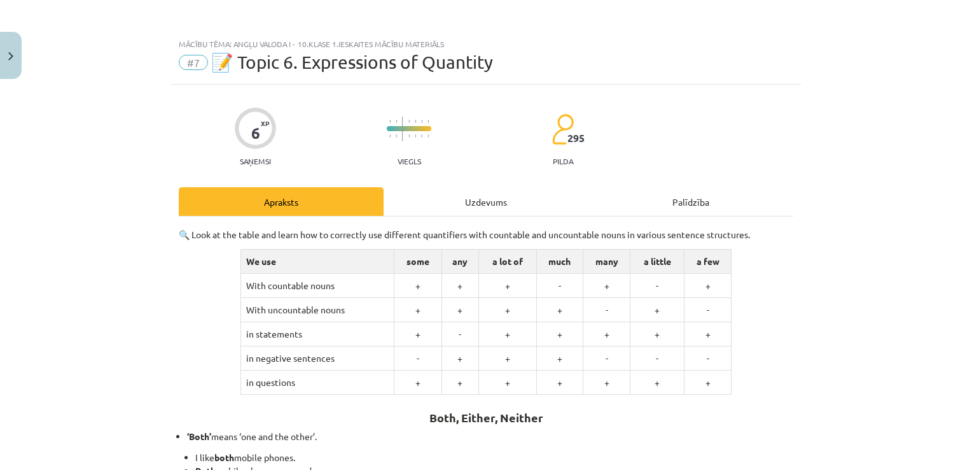
click at [501, 197] on div "Uzdevums" at bounding box center [486, 201] width 205 height 29
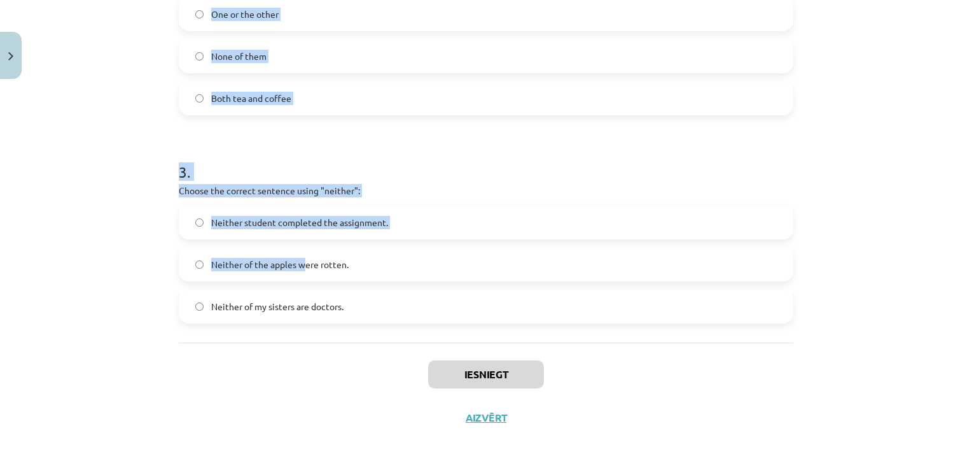
scroll to position [542, 0]
drag, startPoint x: 171, startPoint y: 248, endPoint x: 366, endPoint y: 293, distance: 200.5
copy form "1 . Which sentence correctly uses the word "both"? Both of the students passed …"
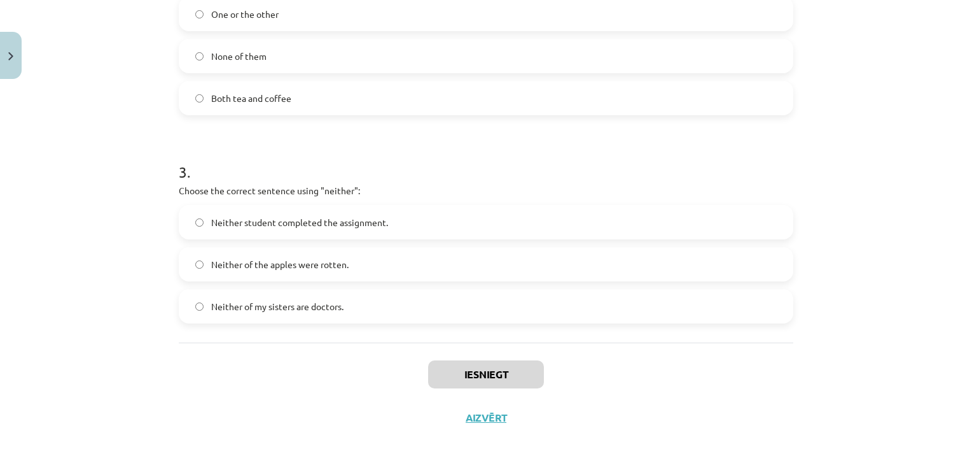
click at [179, 357] on div "Iesniegt Aizvērt" at bounding box center [486, 386] width 615 height 89
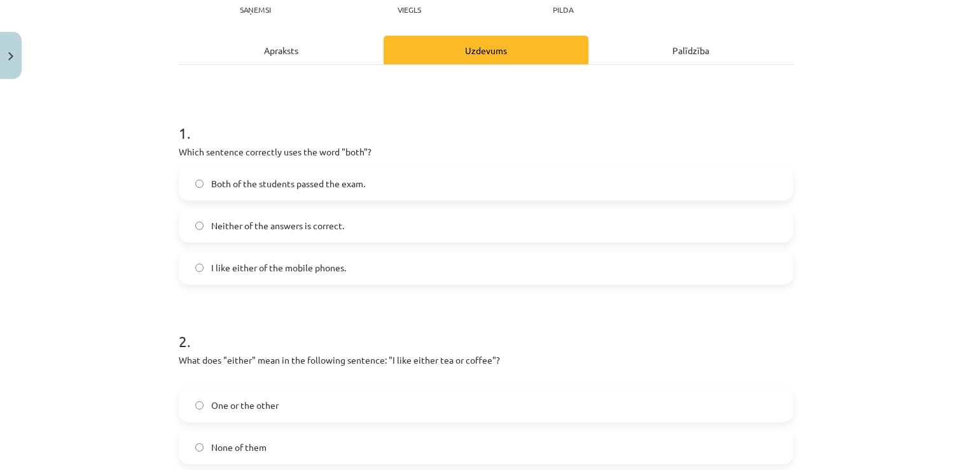
scroll to position [191, 0]
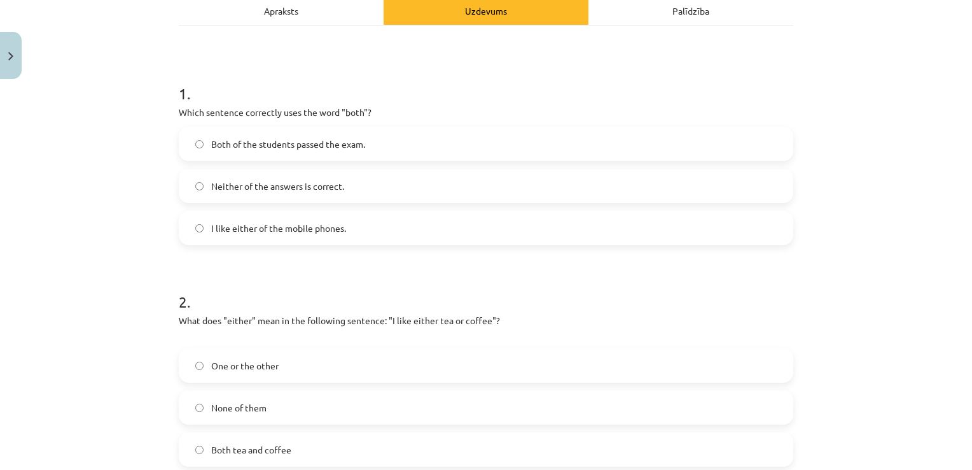
click at [317, 146] on span "Both of the students passed the exam." at bounding box center [288, 143] width 154 height 13
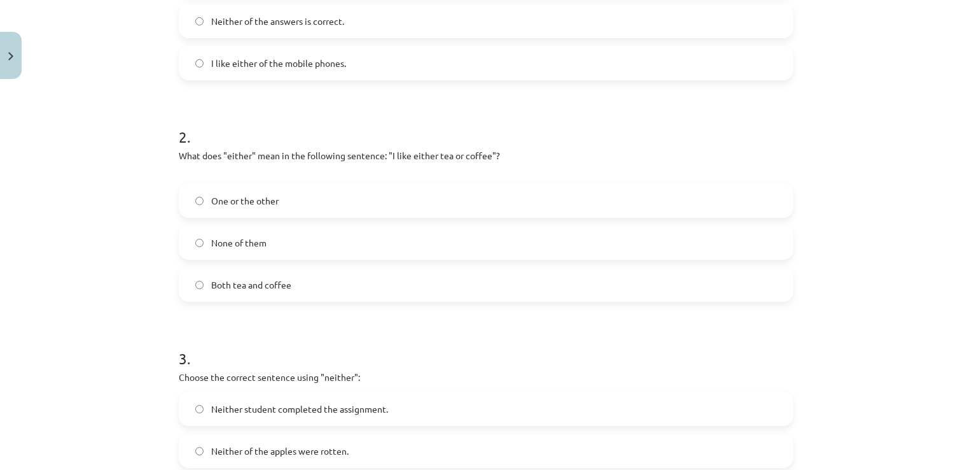
scroll to position [382, 0]
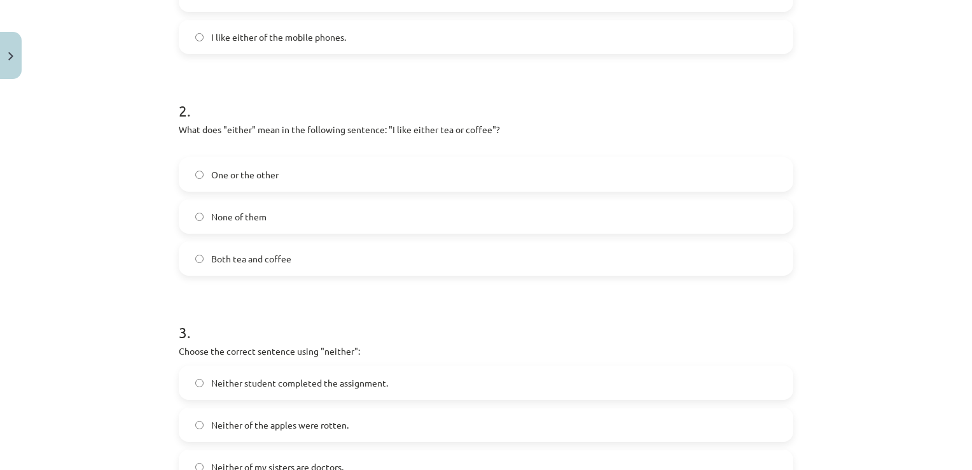
click at [256, 176] on span "One or the other" at bounding box center [244, 174] width 67 height 13
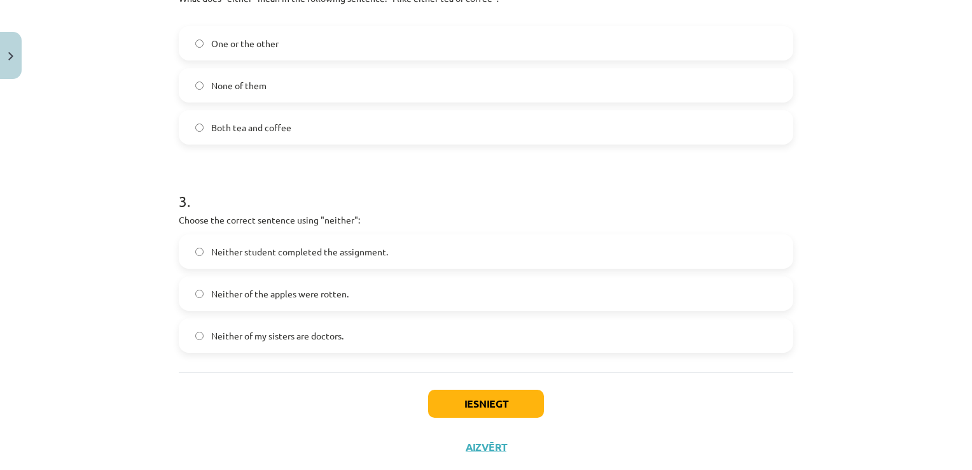
scroll to position [542, 0]
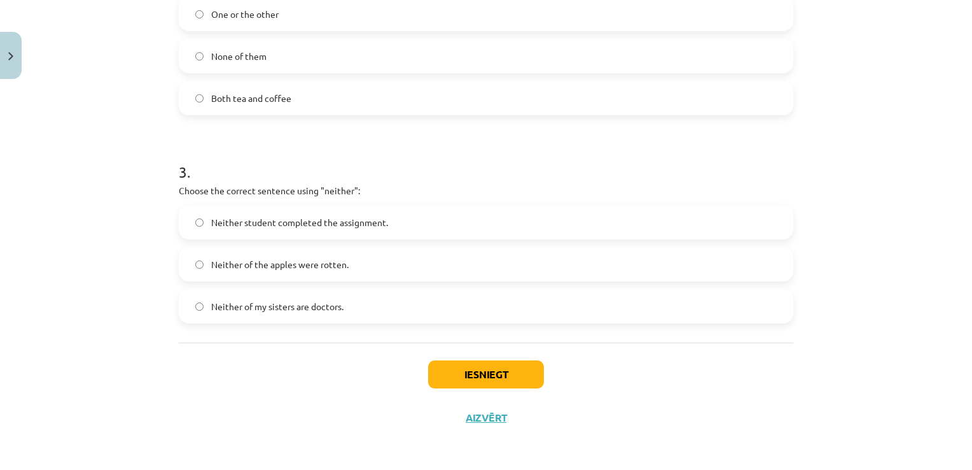
click at [318, 230] on label "Neither student completed the assignment." at bounding box center [486, 222] width 612 height 32
click at [449, 373] on button "Iesniegt" at bounding box center [486, 374] width 116 height 28
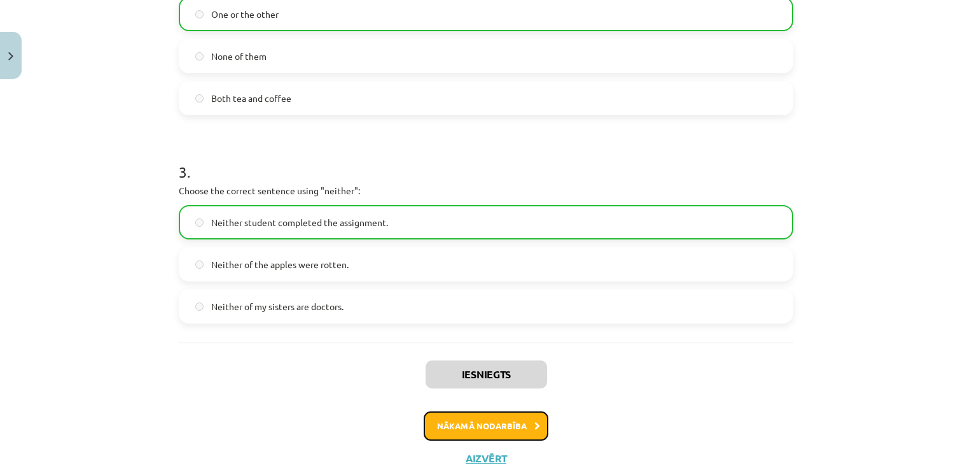
click at [506, 414] on button "Nākamā nodarbība" at bounding box center [486, 425] width 125 height 29
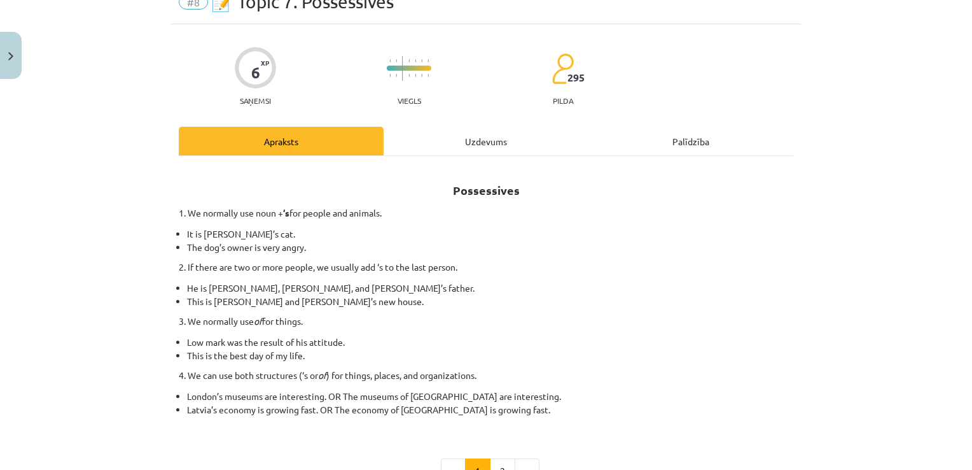
scroll to position [32, 0]
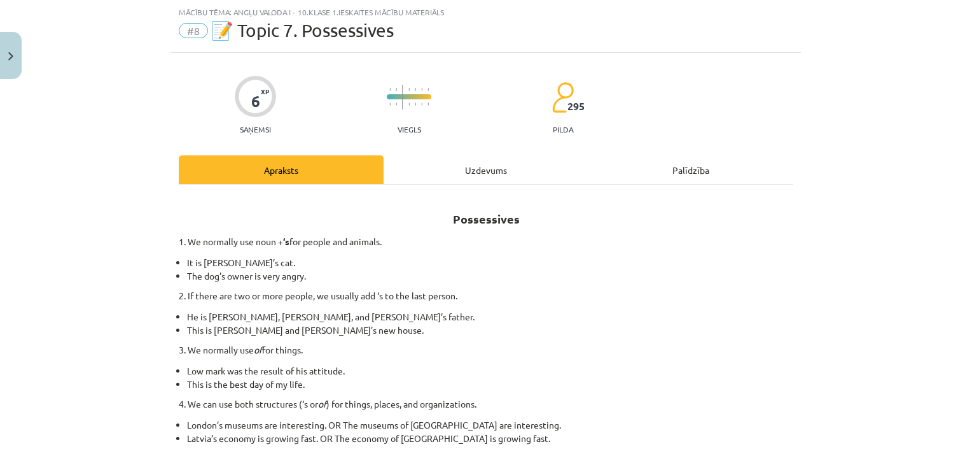
click at [483, 168] on div "Uzdevums" at bounding box center [486, 169] width 205 height 29
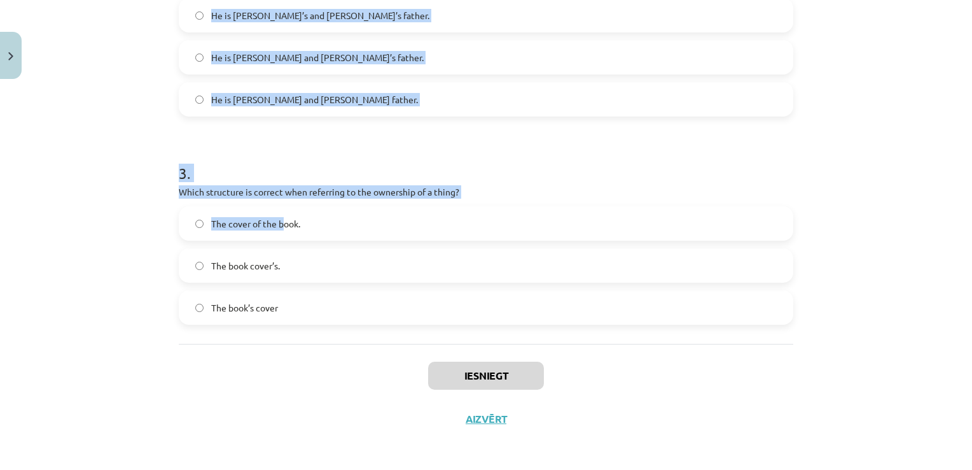
scroll to position [529, 0]
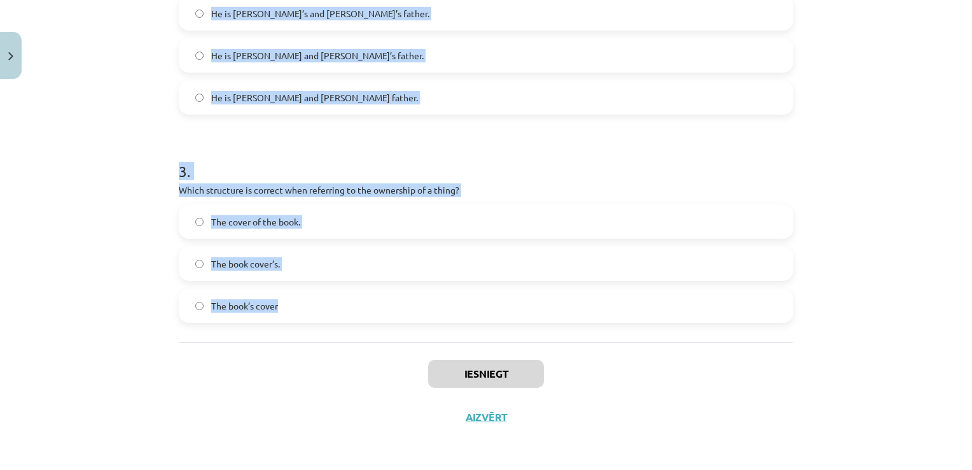
drag, startPoint x: 172, startPoint y: 116, endPoint x: 289, endPoint y: 291, distance: 210.5
copy form "1 . Which sentence correctly shows possession for a single person? It is [PERSO…"
click at [217, 327] on div "1 . Which sentence correctly shows possession for a single person? It is [PERSO…" at bounding box center [486, 14] width 615 height 655
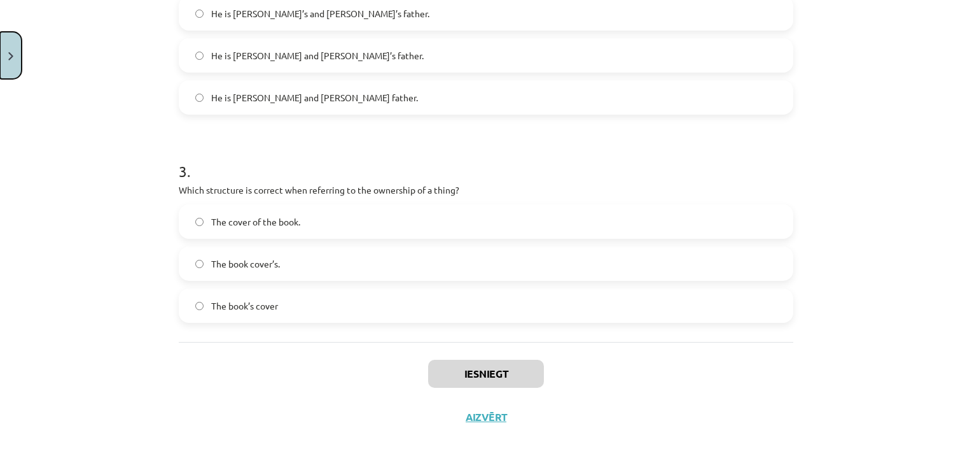
click at [16, 57] on button "Close" at bounding box center [11, 55] width 22 height 47
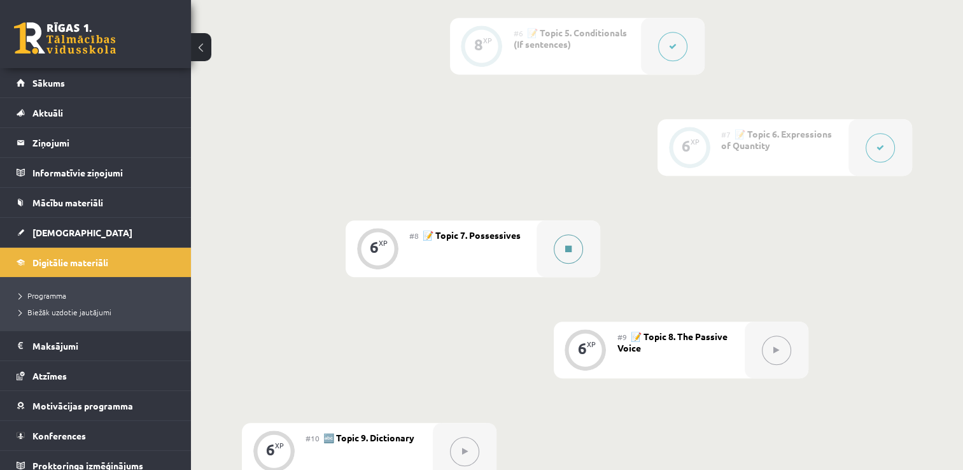
click at [574, 246] on button at bounding box center [568, 248] width 29 height 29
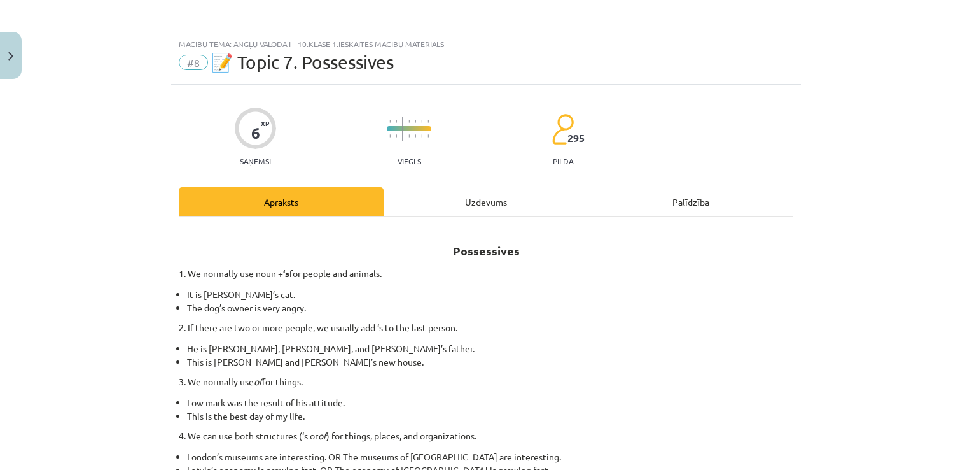
click at [466, 195] on div "Uzdevums" at bounding box center [486, 201] width 205 height 29
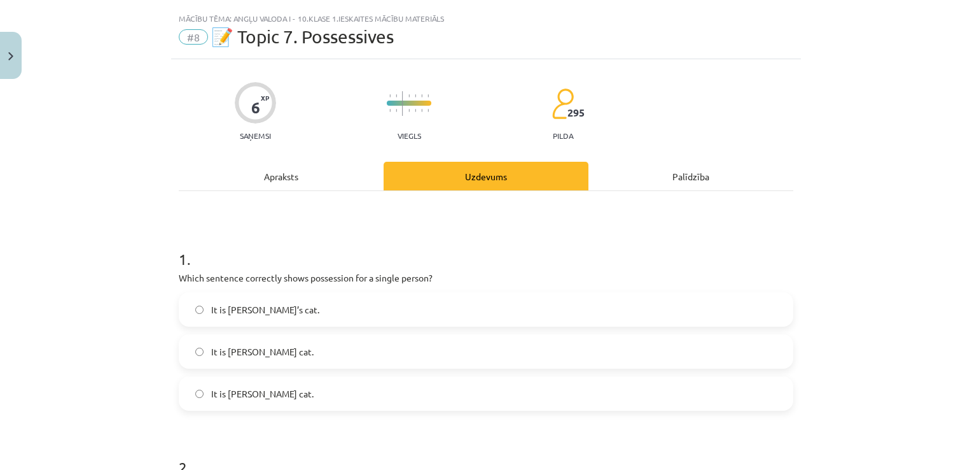
scroll to position [32, 0]
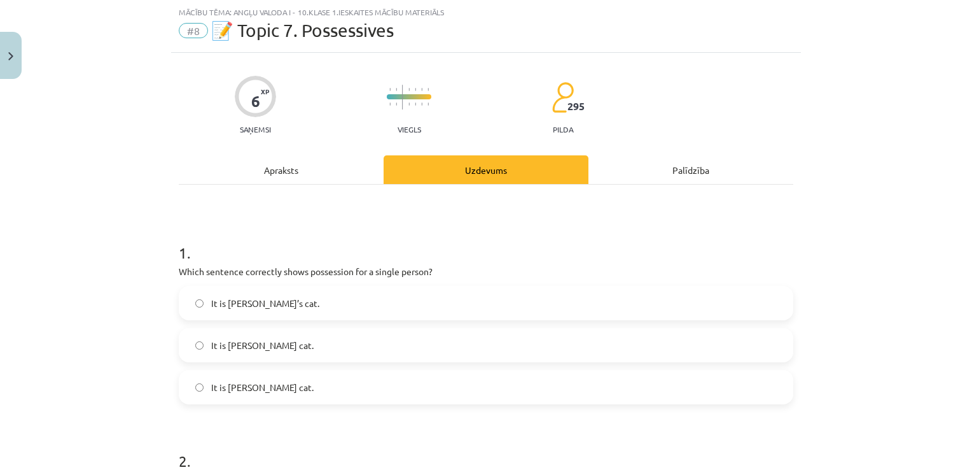
click at [270, 339] on label "It is [PERSON_NAME] cat." at bounding box center [486, 345] width 612 height 32
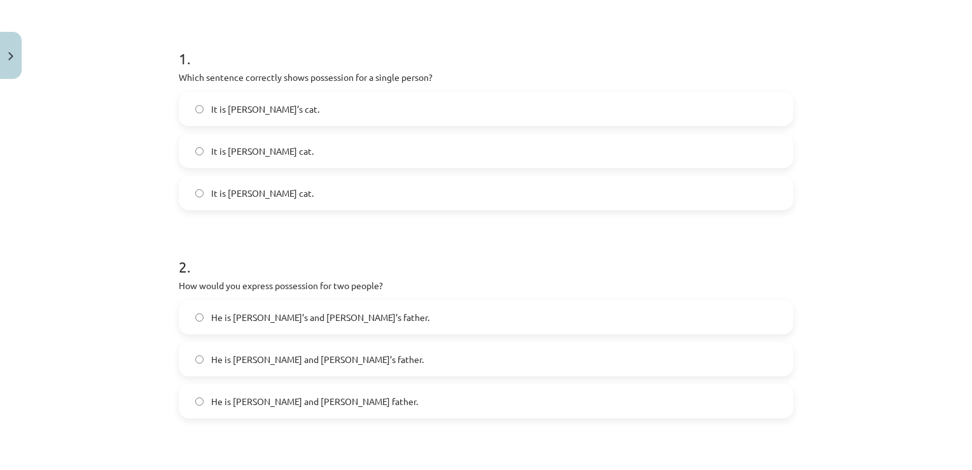
scroll to position [286, 0]
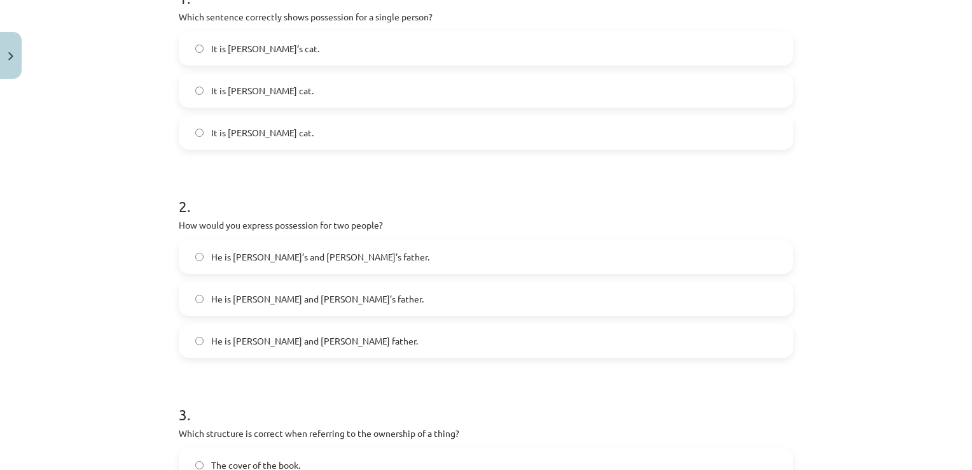
drag, startPoint x: 272, startPoint y: 134, endPoint x: 272, endPoint y: 110, distance: 24.2
click at [272, 134] on label "It is [PERSON_NAME] cat." at bounding box center [486, 132] width 612 height 32
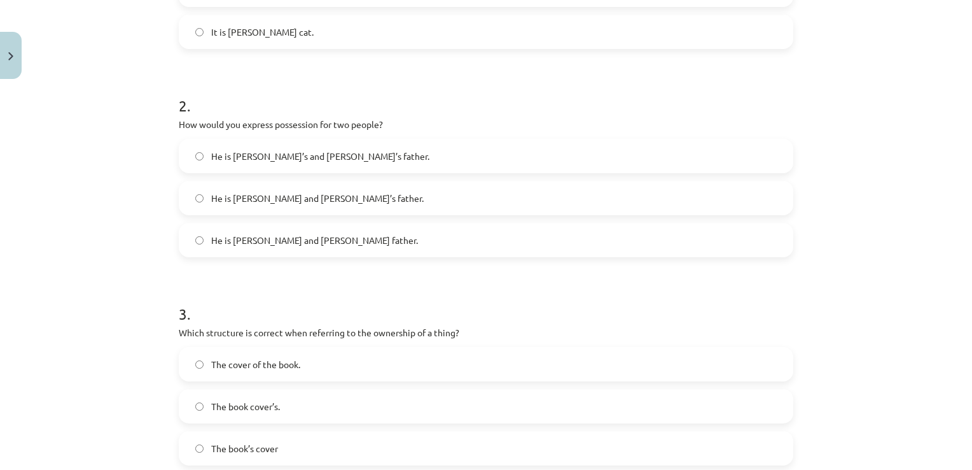
scroll to position [414, 0]
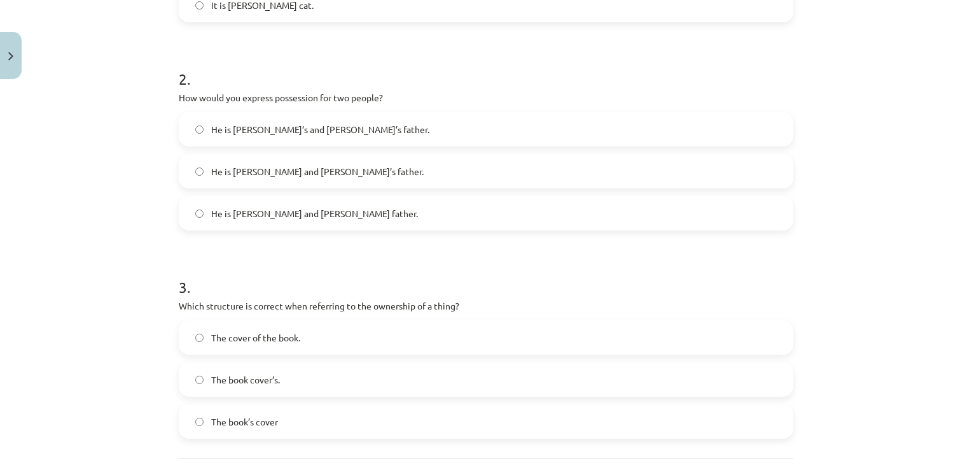
click at [260, 132] on span "He is [PERSON_NAME]’s and [PERSON_NAME]’s father." at bounding box center [320, 129] width 218 height 13
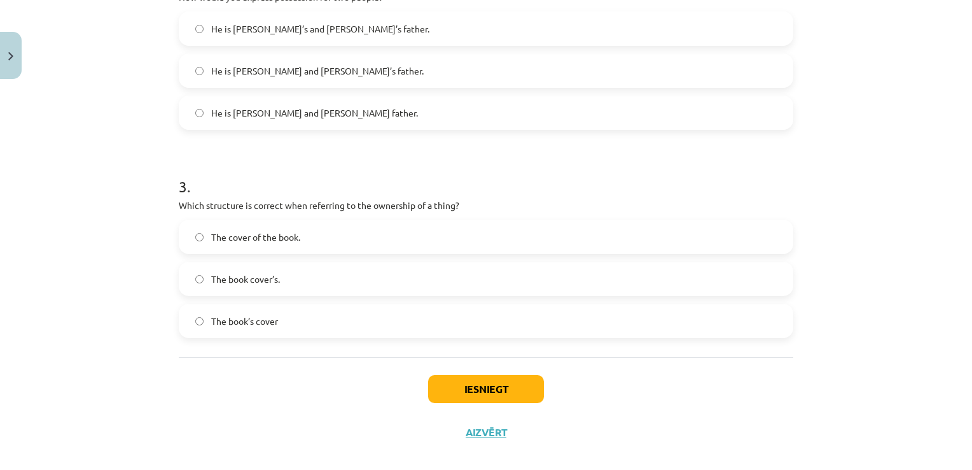
scroll to position [529, 0]
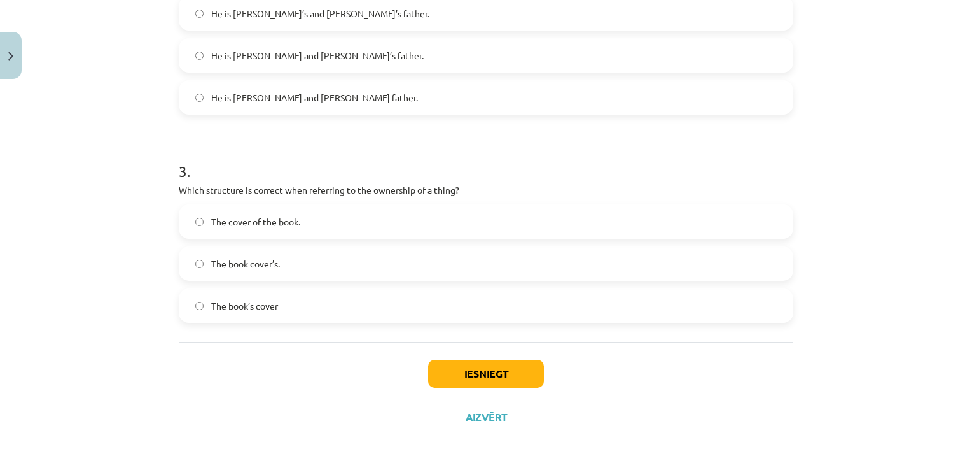
click at [295, 300] on label "The book’s cover" at bounding box center [486, 306] width 612 height 32
click at [457, 380] on button "Iesniegt" at bounding box center [486, 373] width 116 height 28
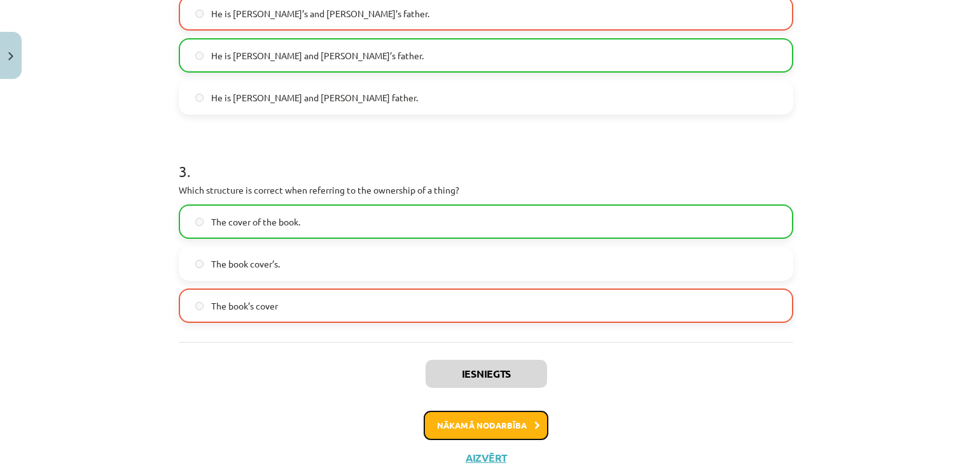
click at [460, 422] on button "Nākamā nodarbība" at bounding box center [486, 424] width 125 height 29
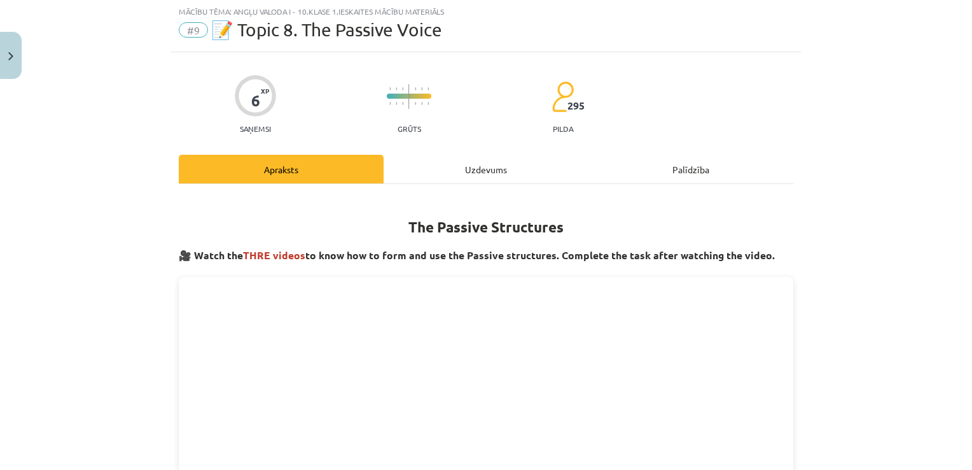
scroll to position [32, 0]
click at [473, 168] on div "Uzdevums" at bounding box center [486, 169] width 205 height 29
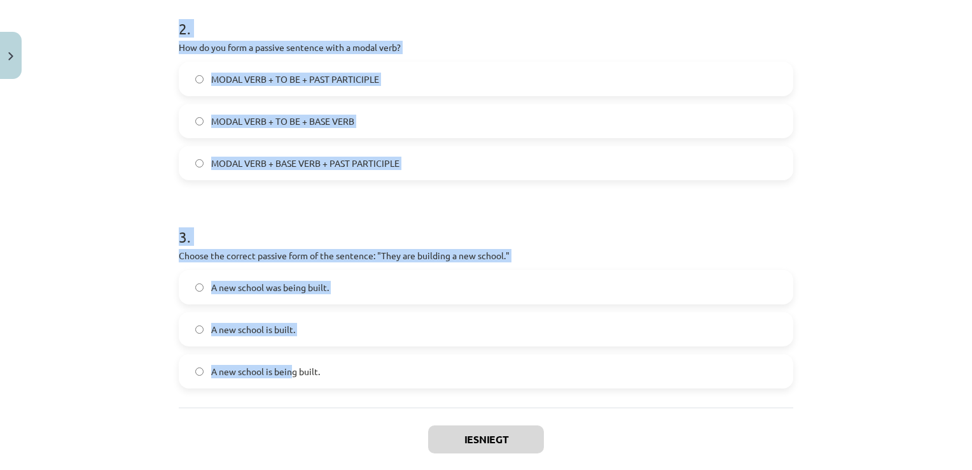
scroll to position [529, 0]
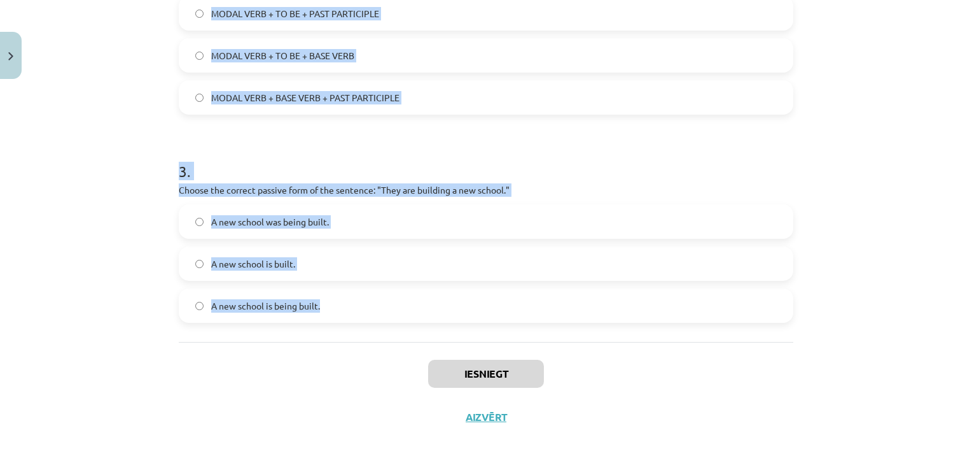
drag, startPoint x: 171, startPoint y: 249, endPoint x: 336, endPoint y: 310, distance: 176.3
copy form "1 . Which of the following sentences is in the passive voice? She is writing a …"
drag, startPoint x: 279, startPoint y: 337, endPoint x: 296, endPoint y: 214, distance: 123.9
click at [278, 336] on div "1 . Which of the following sentences is in the passive voice? She is writing a …" at bounding box center [486, 14] width 615 height 655
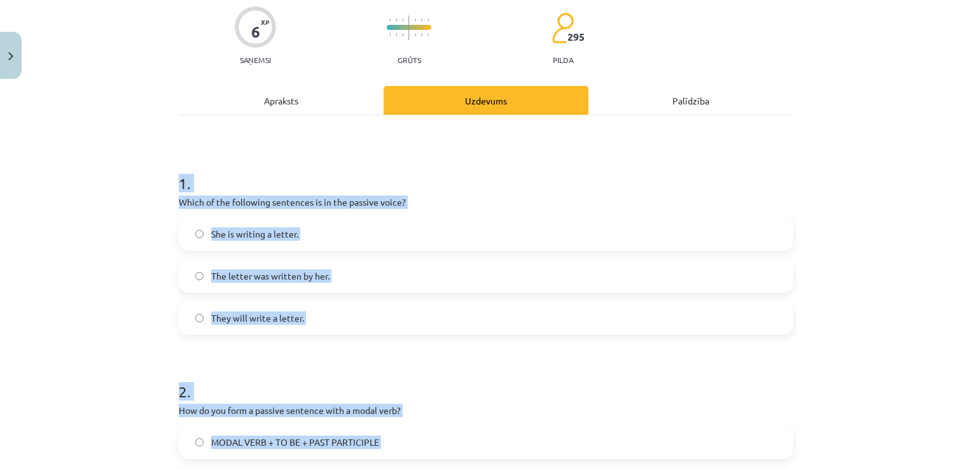
scroll to position [255, 0]
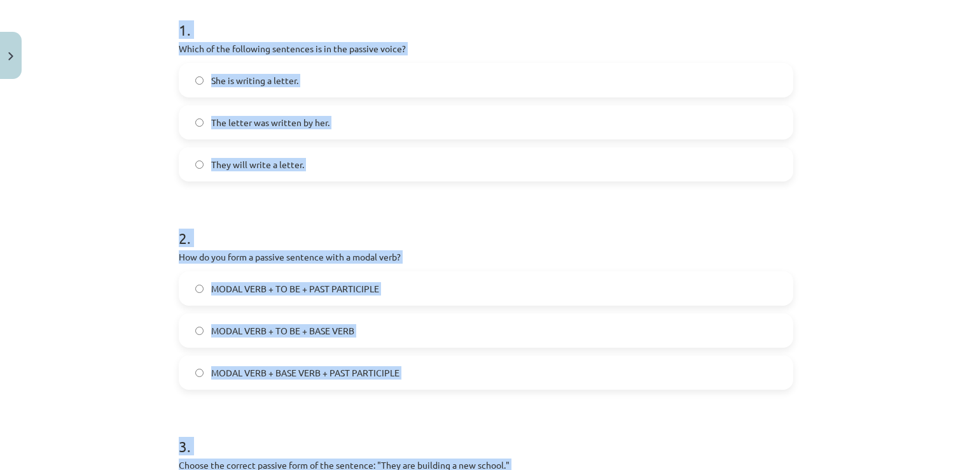
click at [249, 122] on span "The letter was written by her." at bounding box center [270, 122] width 118 height 13
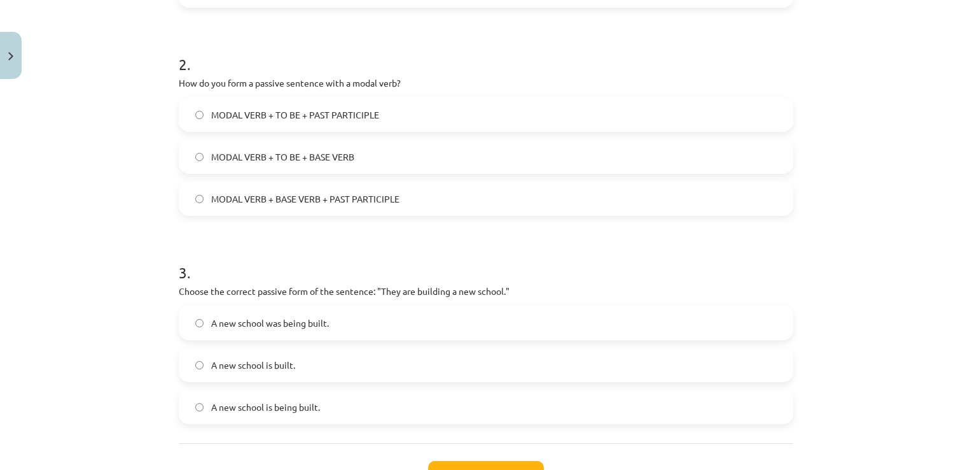
scroll to position [445, 0]
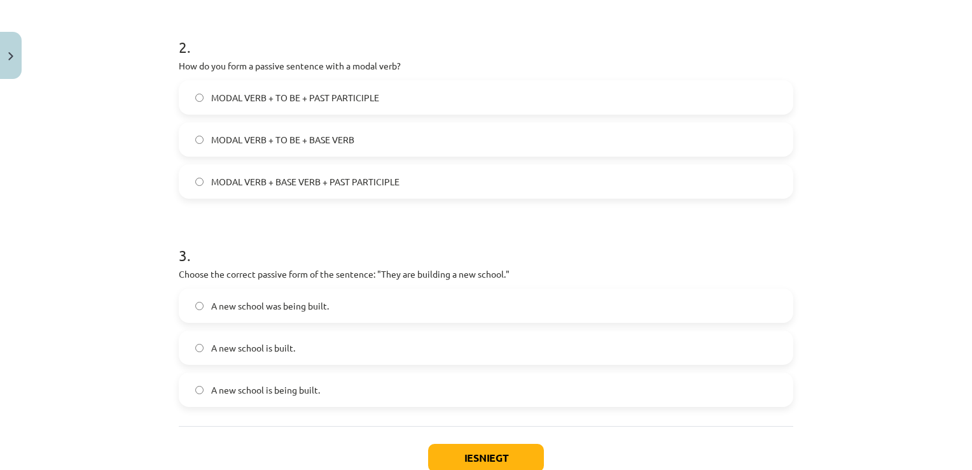
click at [310, 100] on span "MODAL VERB + TO BE + PAST PARTICIPLE" at bounding box center [295, 97] width 168 height 13
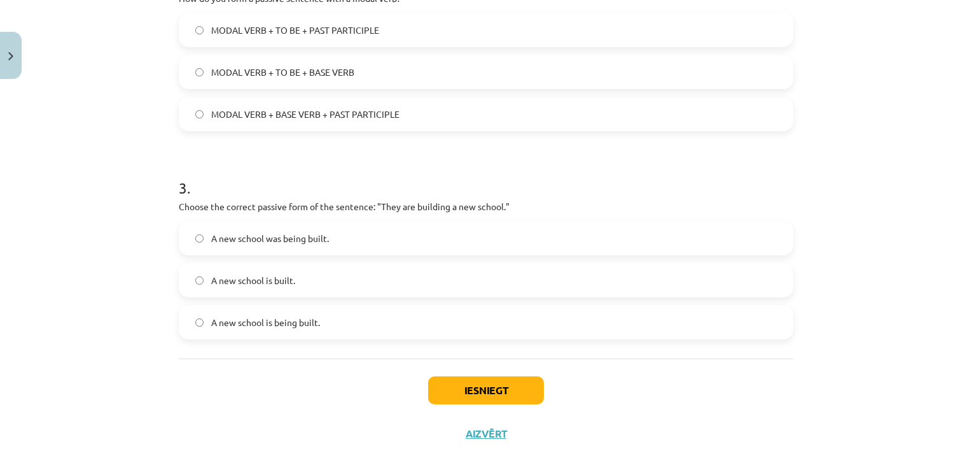
scroll to position [529, 0]
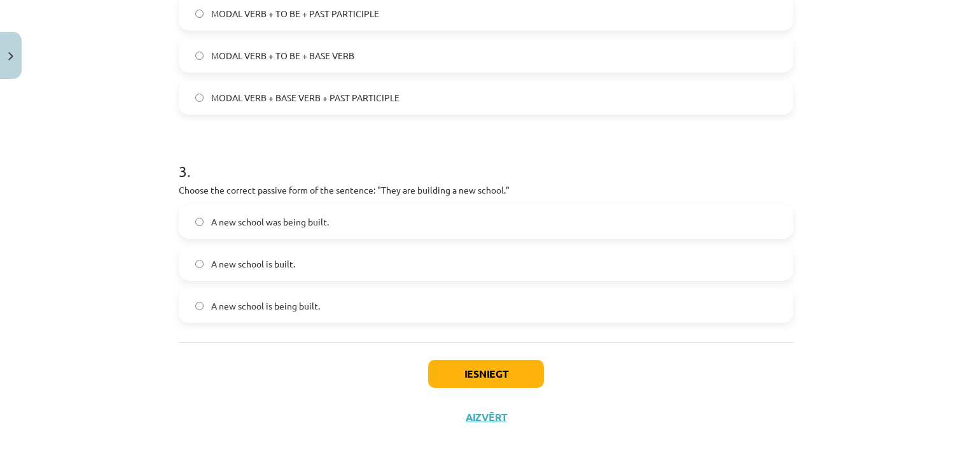
click at [310, 304] on span "A new school is being built." at bounding box center [265, 305] width 109 height 13
click at [442, 366] on button "Iesniegt" at bounding box center [486, 373] width 116 height 28
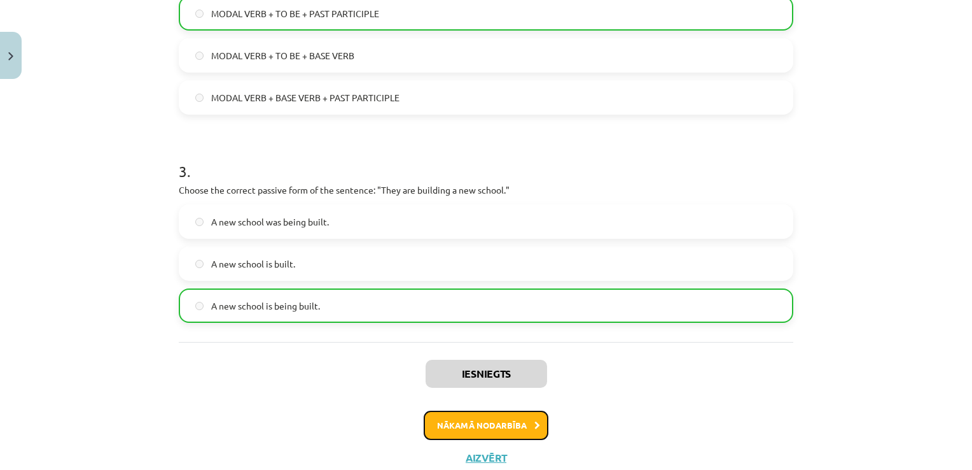
click at [484, 418] on button "Nākamā nodarbība" at bounding box center [486, 424] width 125 height 29
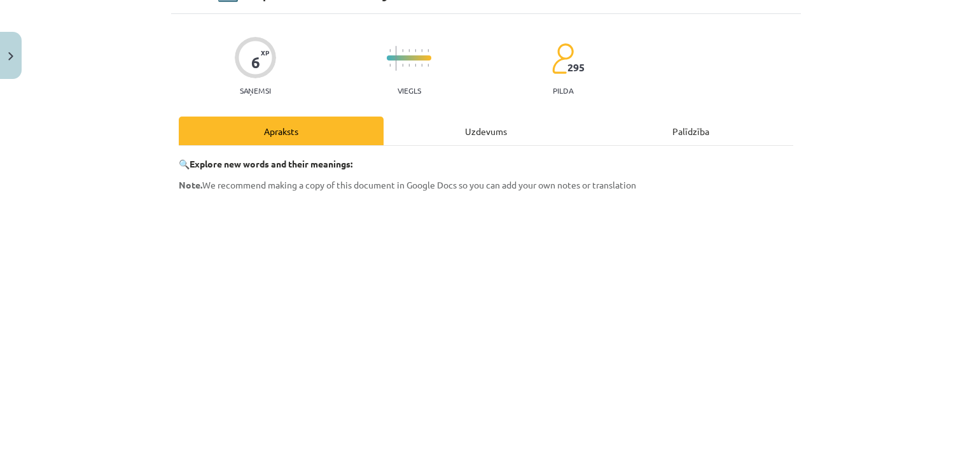
scroll to position [32, 0]
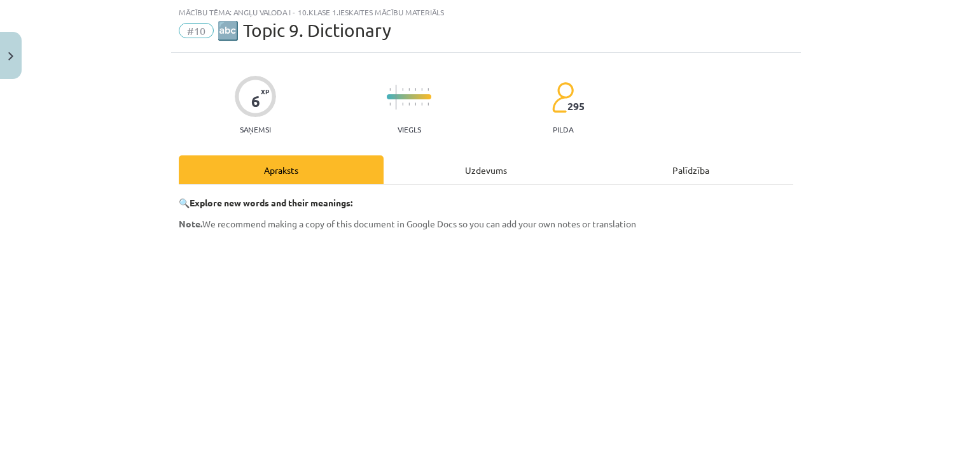
click at [463, 169] on div "Uzdevums" at bounding box center [486, 169] width 205 height 29
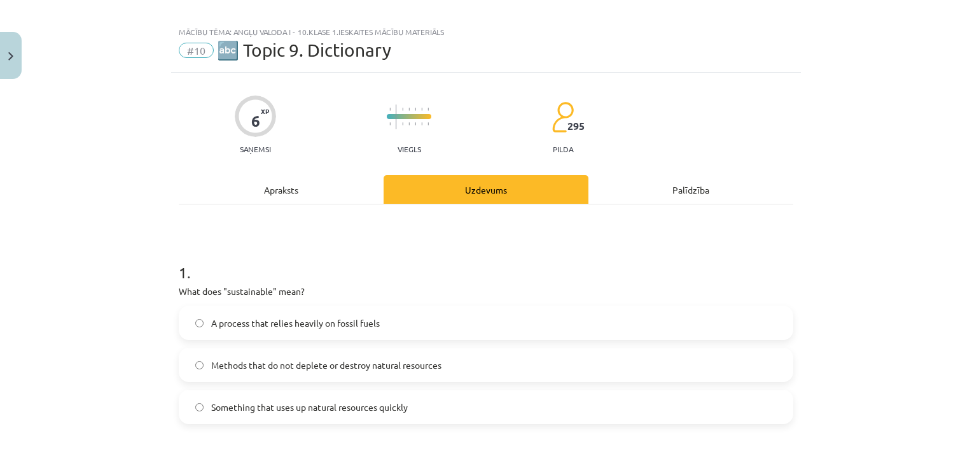
scroll to position [0, 0]
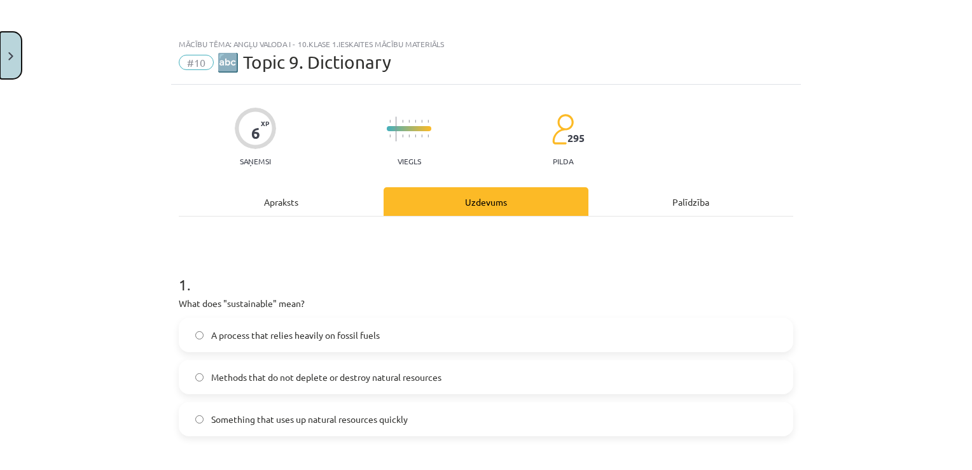
click at [6, 59] on button "Close" at bounding box center [11, 55] width 22 height 47
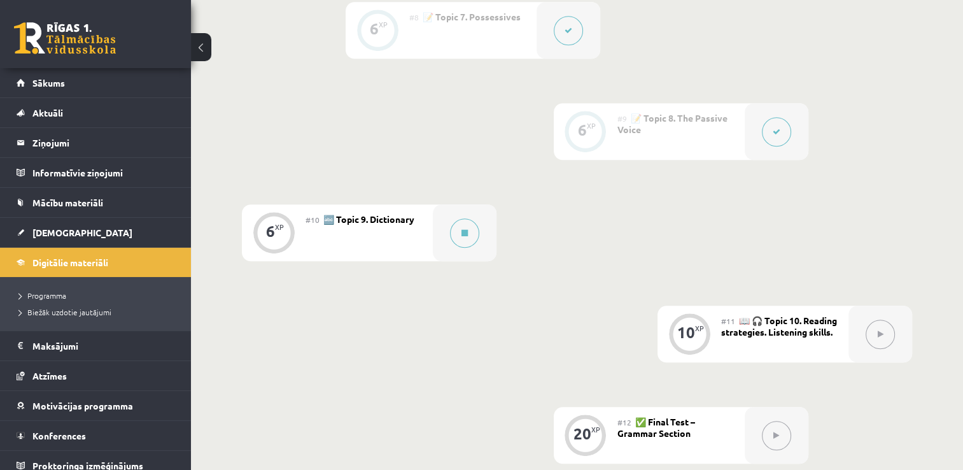
scroll to position [1165, 0]
